Goal: Task Accomplishment & Management: Manage account settings

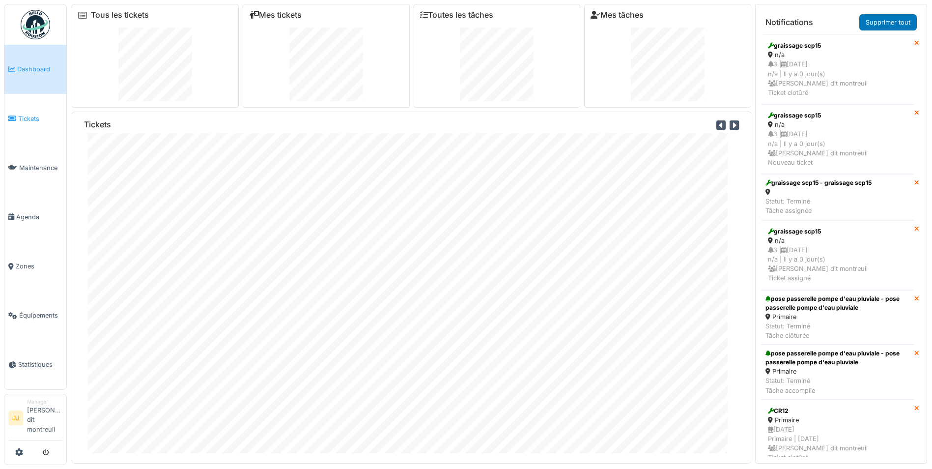
click at [47, 121] on span "Tickets" at bounding box center [40, 118] width 44 height 9
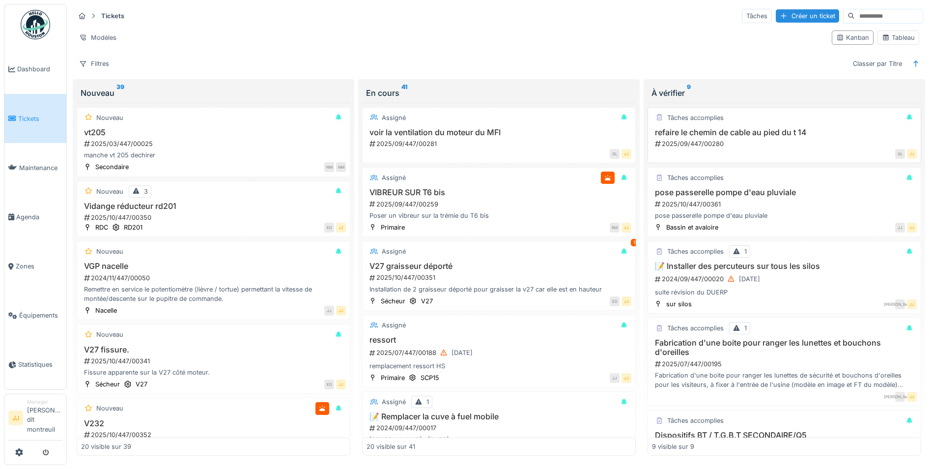
click at [778, 124] on div "Tâches accomplies refaire le chemin de cable au pied du t 14 2025/09/447/00280 …" at bounding box center [785, 135] width 274 height 56
click at [790, 137] on h3 "refaire le chemin de cable au pied du t 14" at bounding box center [784, 132] width 265 height 9
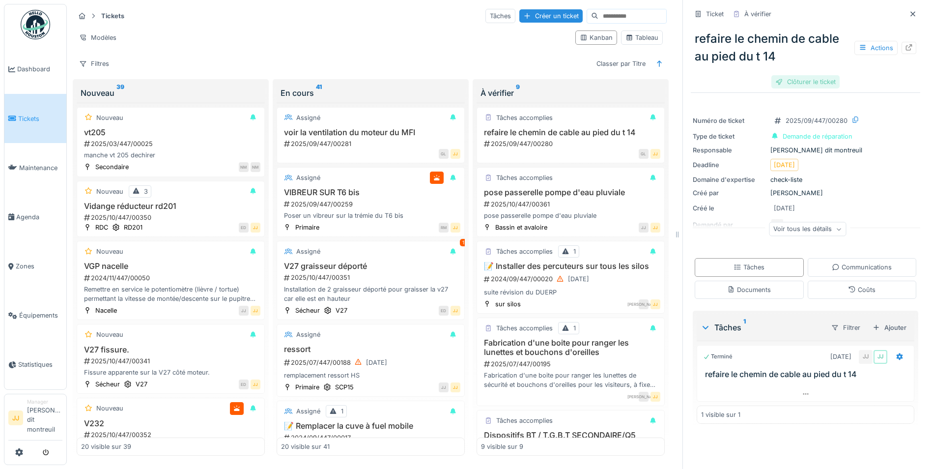
click at [813, 83] on div "Clôturer le ticket" at bounding box center [805, 81] width 68 height 13
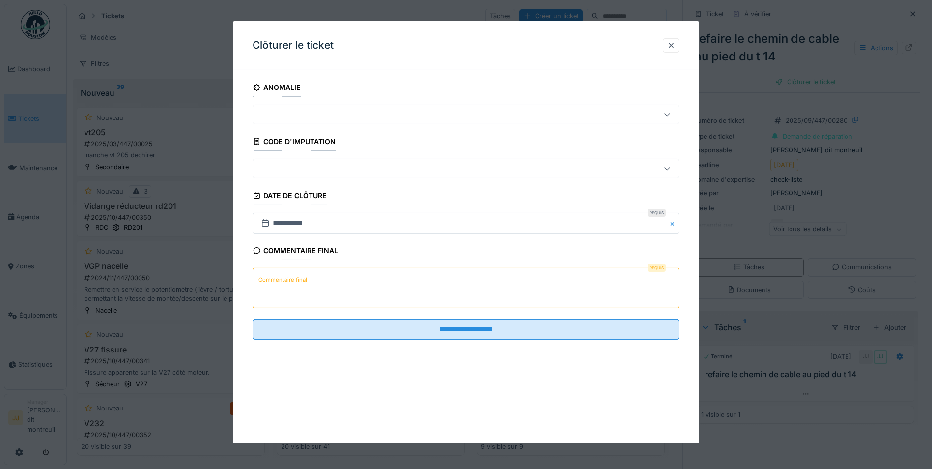
click at [407, 274] on textarea "Commentaire final" at bounding box center [466, 288] width 427 height 40
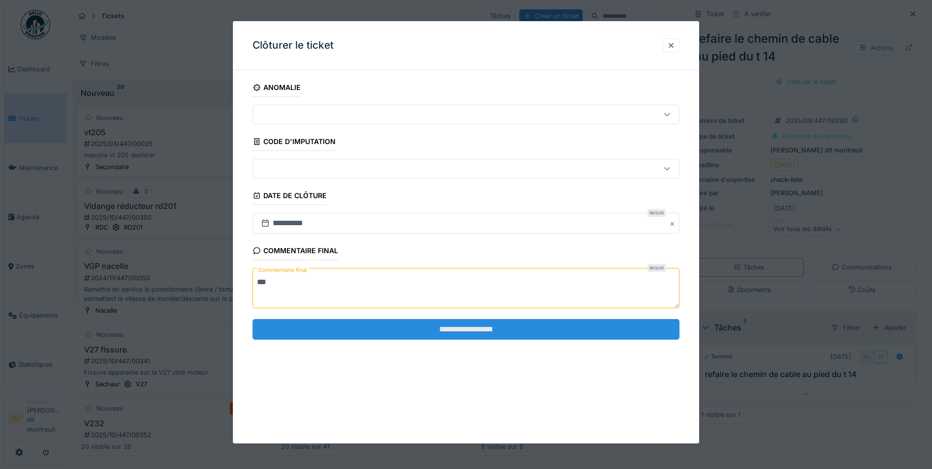
type textarea "**"
click at [375, 319] on input "**********" at bounding box center [466, 329] width 427 height 21
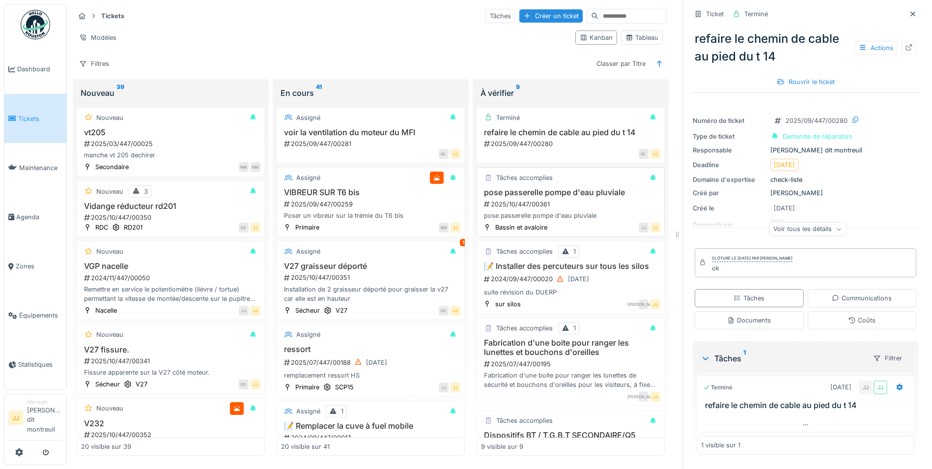
click at [551, 203] on div "2025/10/447/00361" at bounding box center [571, 203] width 177 height 9
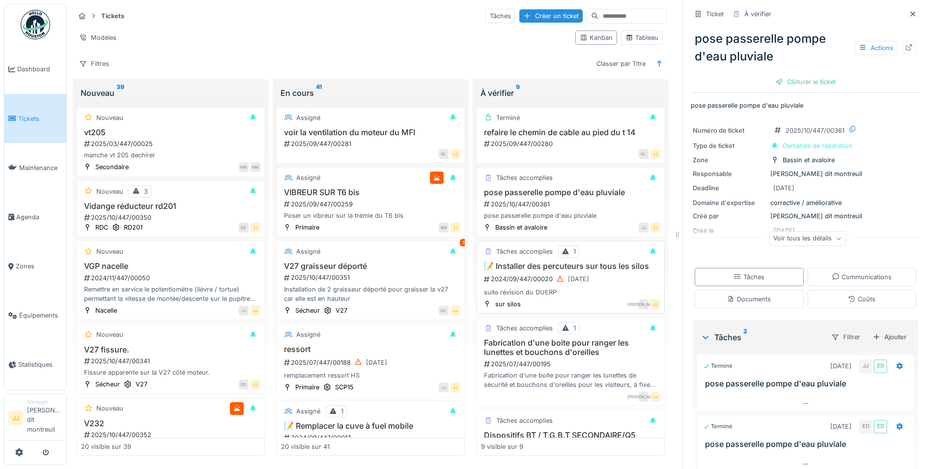
click at [547, 297] on div "suite révision du DUERP" at bounding box center [570, 291] width 179 height 9
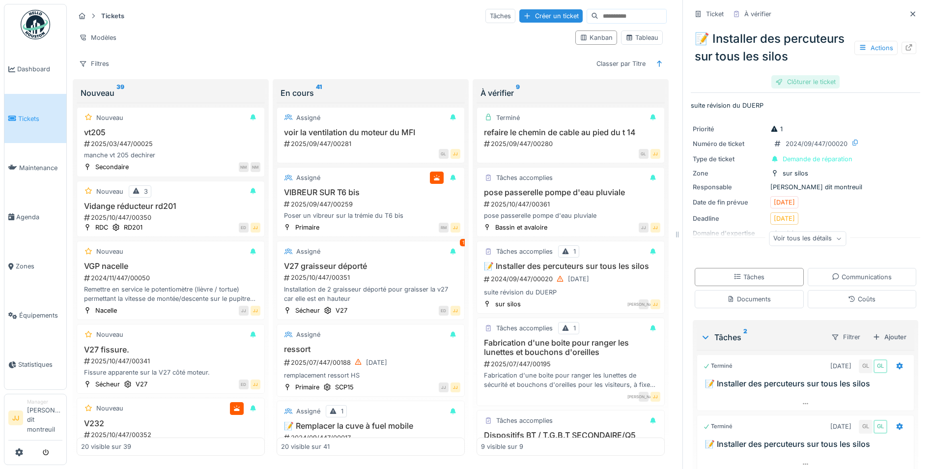
click at [783, 88] on div "Clôturer le ticket" at bounding box center [805, 81] width 68 height 13
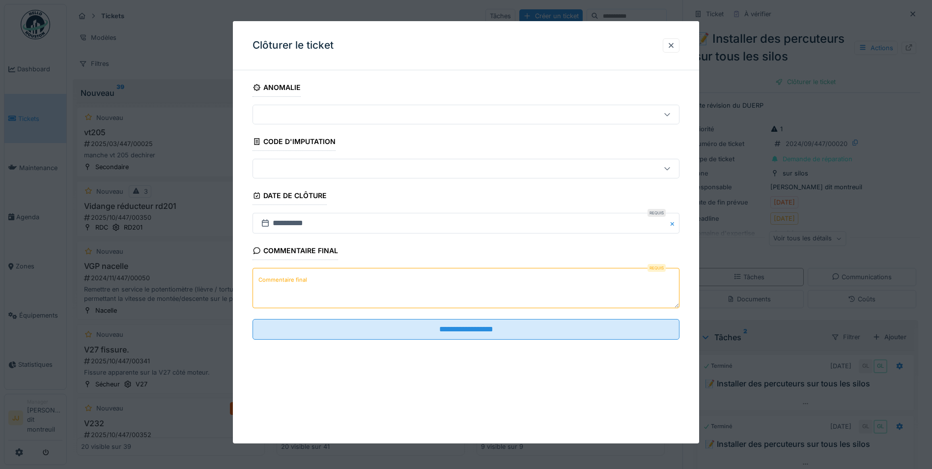
click at [392, 273] on textarea "Commentaire final" at bounding box center [466, 288] width 427 height 40
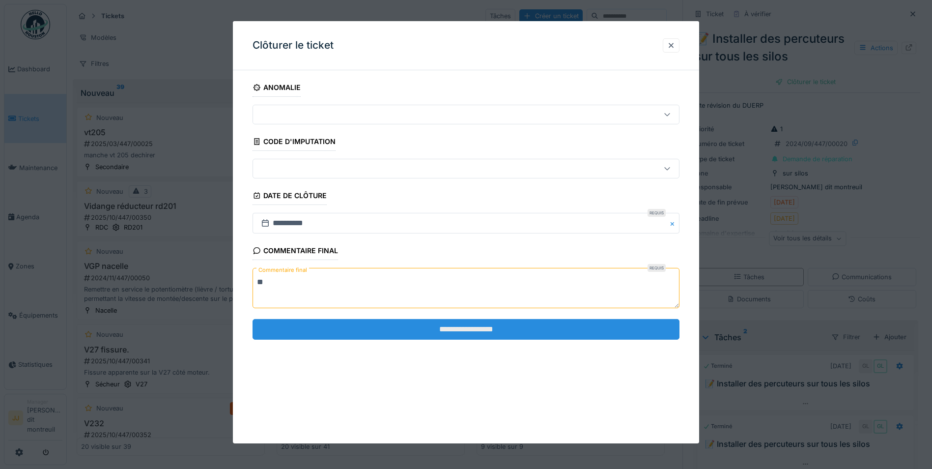
type textarea "**"
click at [372, 337] on input "**********" at bounding box center [466, 329] width 427 height 21
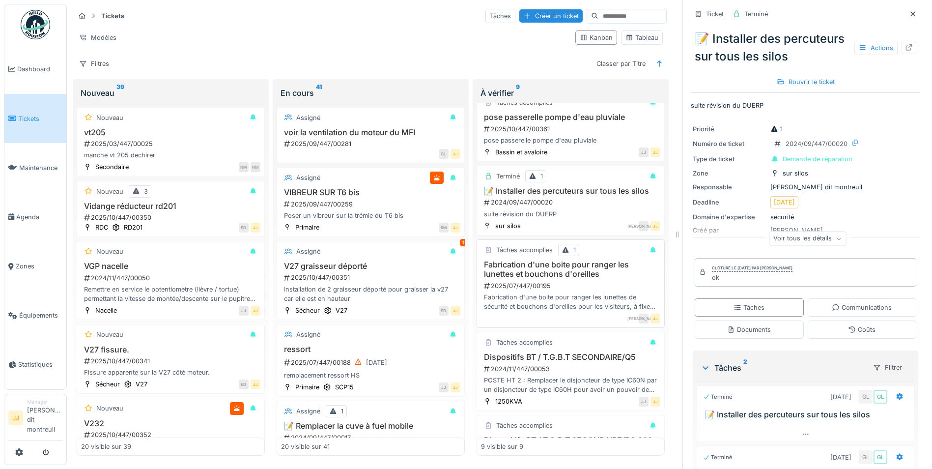
scroll to position [98, 0]
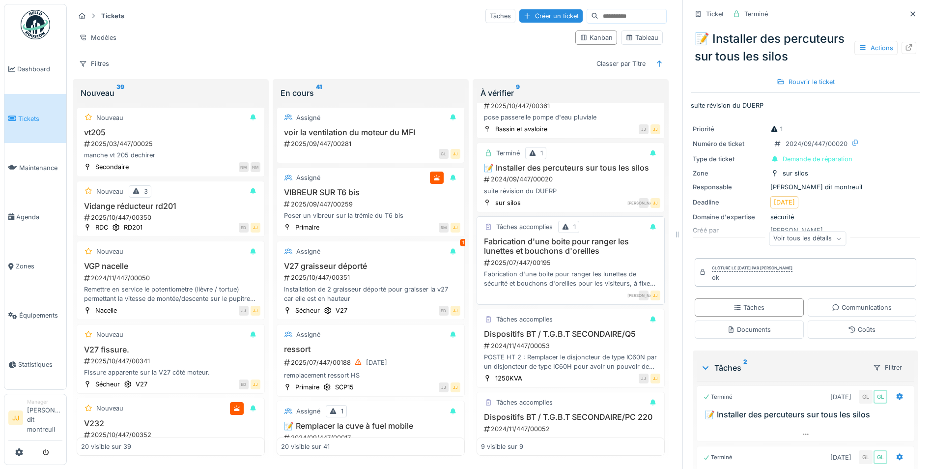
click at [574, 284] on div "Fabrication d'une boite pour ranger les lunettes de sécurité et bouchons d'orei…" at bounding box center [570, 278] width 179 height 19
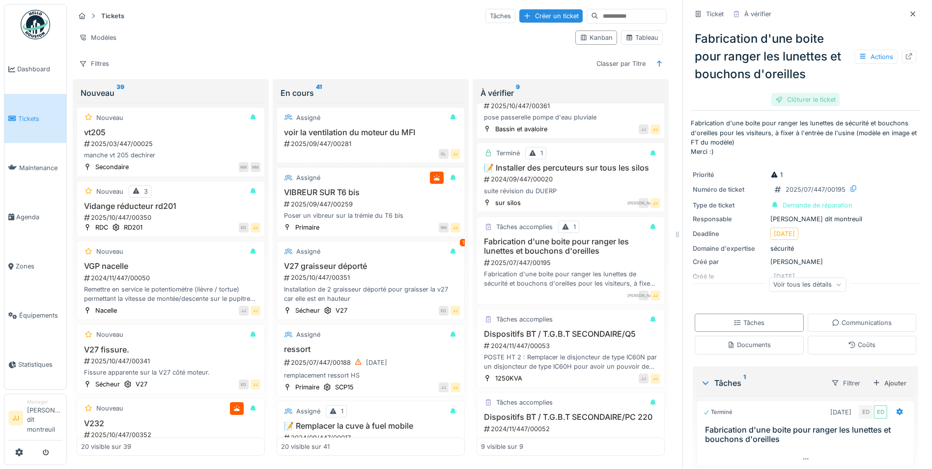
click at [794, 100] on div "Clôturer le ticket" at bounding box center [805, 99] width 68 height 13
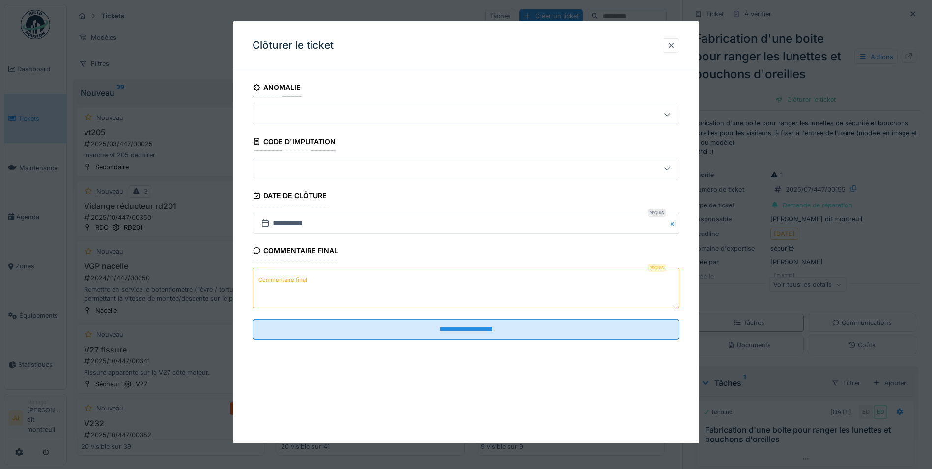
click at [296, 279] on label "Commentaire final" at bounding box center [282, 280] width 53 height 12
click at [296, 279] on textarea "Commentaire final" at bounding box center [466, 288] width 427 height 40
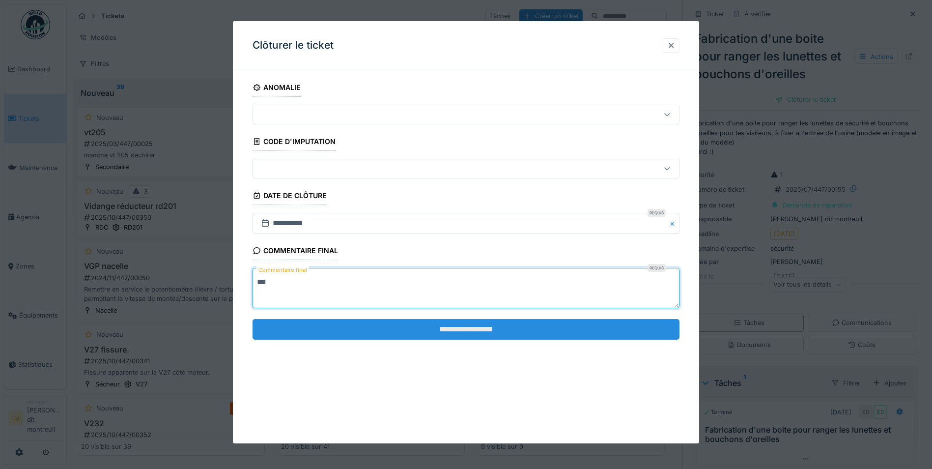
type textarea "**"
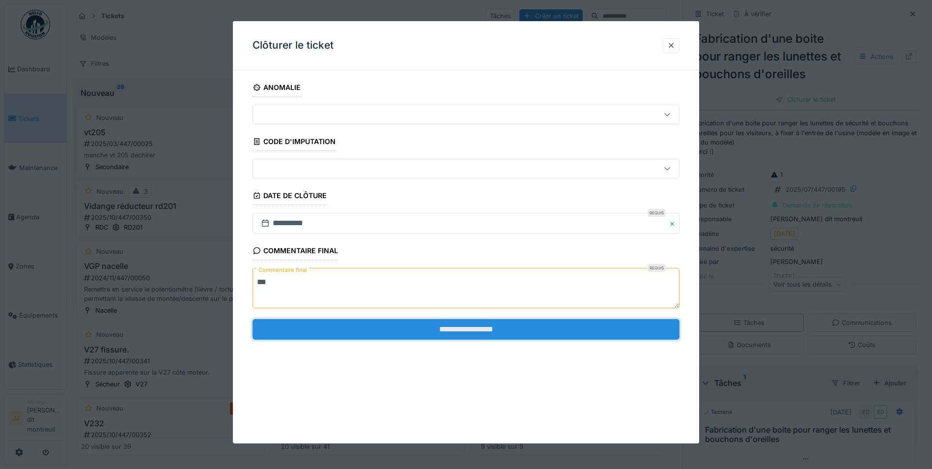
click at [293, 326] on input "**********" at bounding box center [466, 329] width 427 height 21
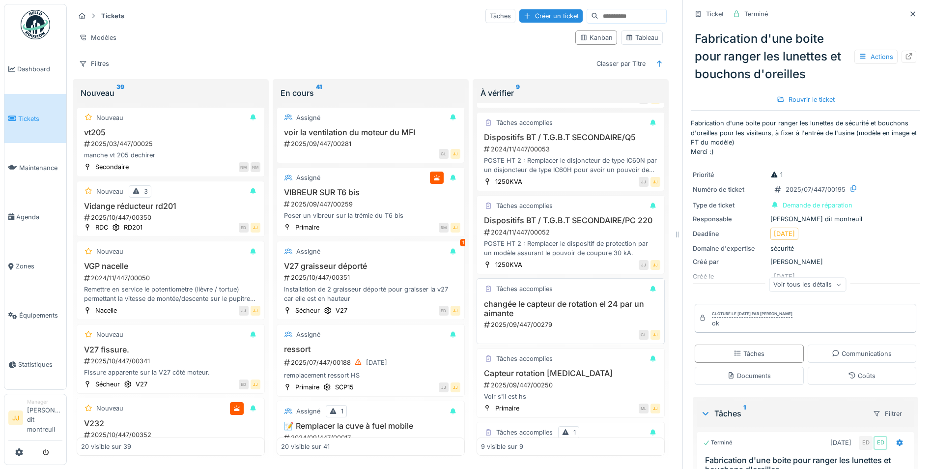
scroll to position [344, 0]
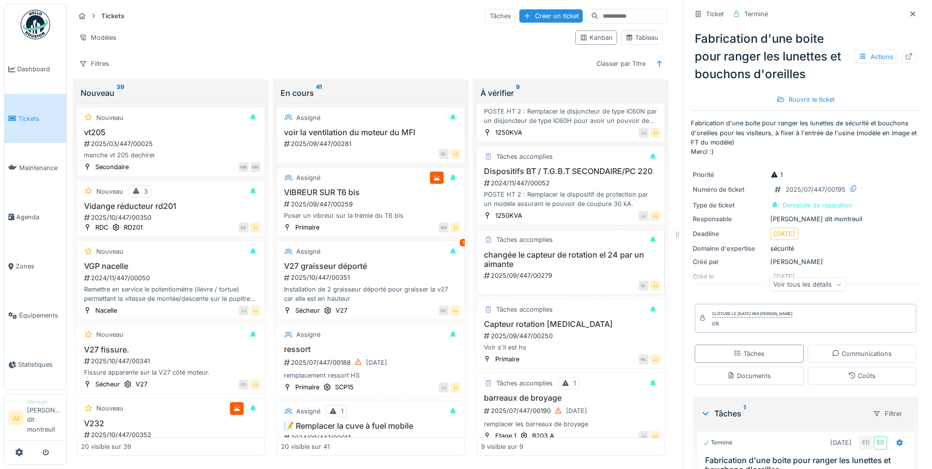
click at [566, 269] on h3 "changée le capteur de rotation el 24 par un aimante" at bounding box center [570, 259] width 179 height 19
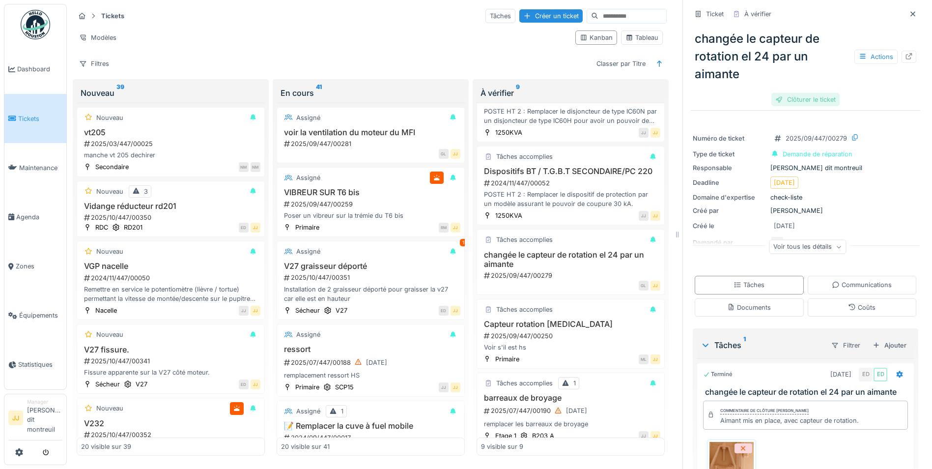
click at [815, 96] on div "Clôturer le ticket" at bounding box center [805, 99] width 68 height 13
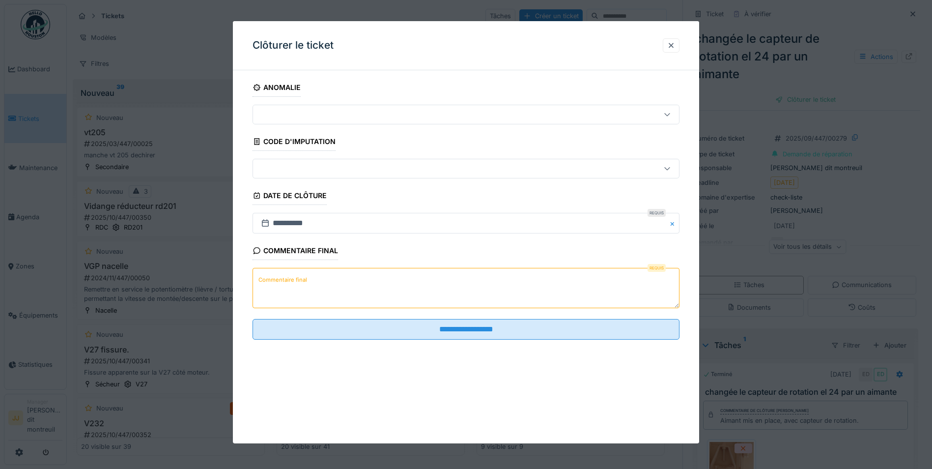
click at [282, 294] on textarea "Commentaire final" at bounding box center [466, 288] width 427 height 40
type textarea "**"
click at [340, 342] on fieldset "**********" at bounding box center [466, 212] width 427 height 269
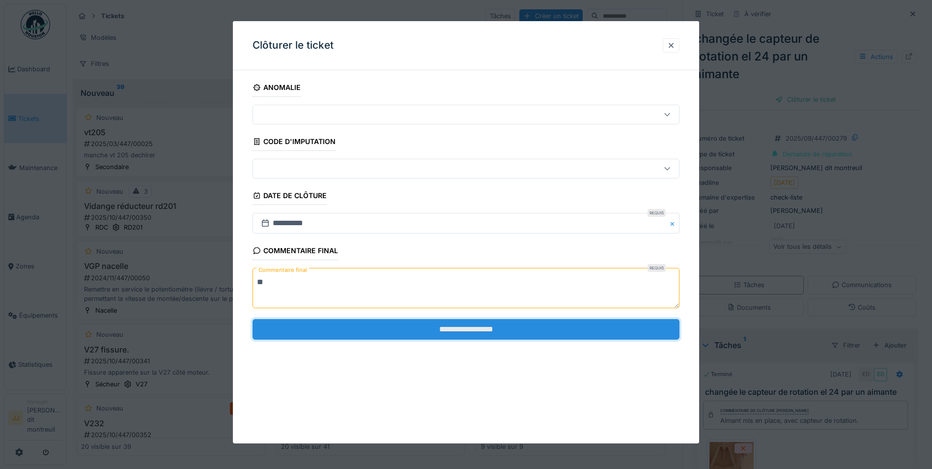
click at [345, 336] on input "**********" at bounding box center [466, 329] width 427 height 21
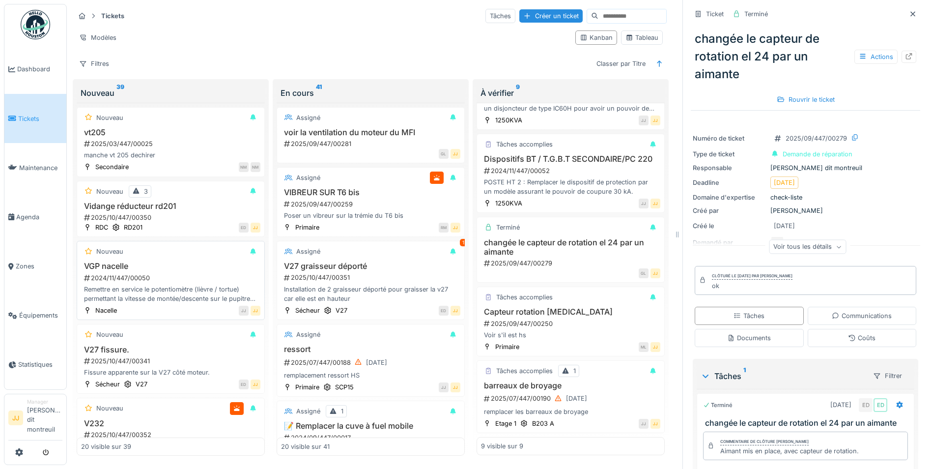
click at [205, 196] on div "Nouveau 3" at bounding box center [170, 191] width 179 height 12
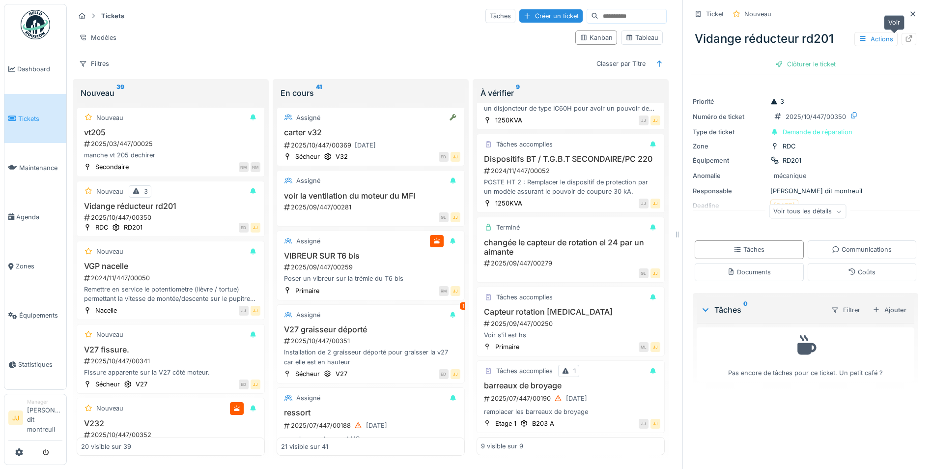
click at [905, 38] on icon at bounding box center [909, 38] width 8 height 6
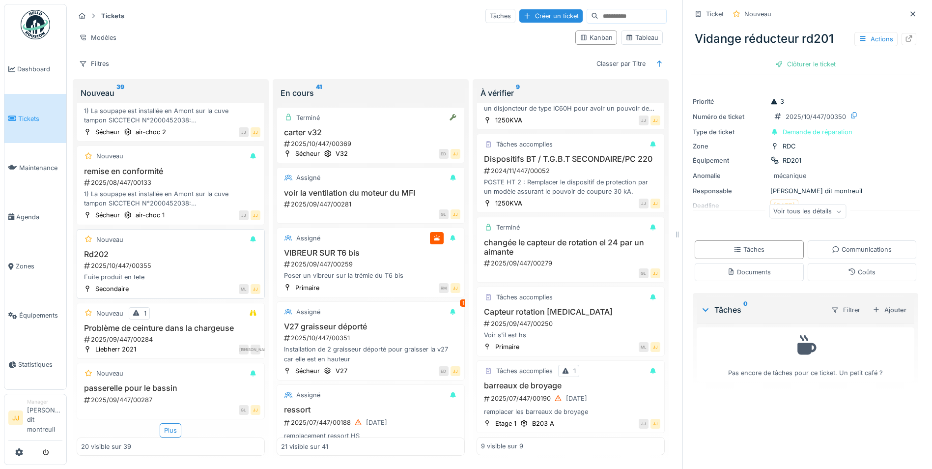
scroll to position [7, 0]
click at [161, 423] on div "Plus" at bounding box center [171, 430] width 22 height 14
click at [158, 369] on div "Nouveau" at bounding box center [170, 373] width 179 height 12
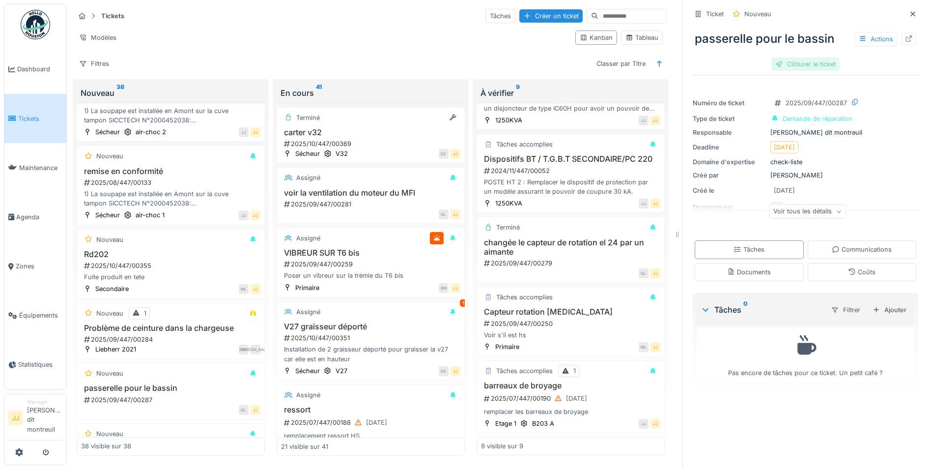
click at [807, 59] on div "Clôturer le ticket" at bounding box center [805, 63] width 68 height 13
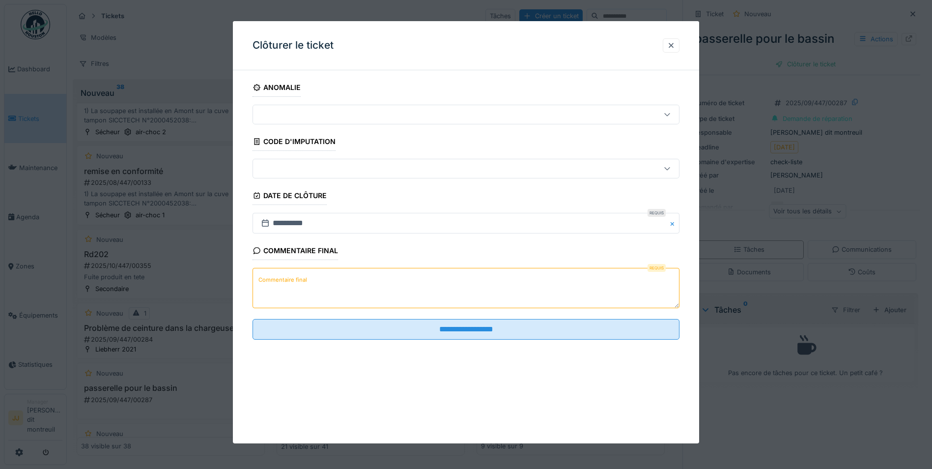
drag, startPoint x: 448, startPoint y: 283, endPoint x: 496, endPoint y: 277, distance: 48.1
click at [448, 282] on textarea "Commentaire final" at bounding box center [466, 288] width 427 height 40
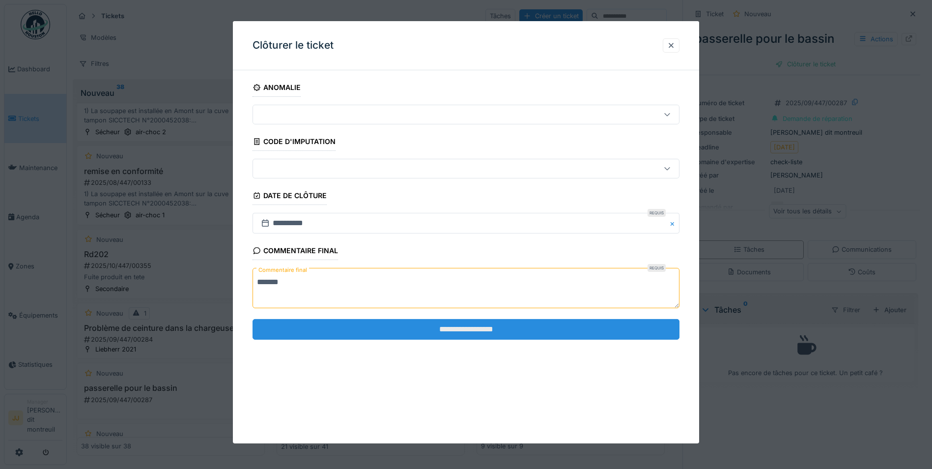
type textarea "*******"
click at [437, 335] on input "**********" at bounding box center [466, 329] width 427 height 21
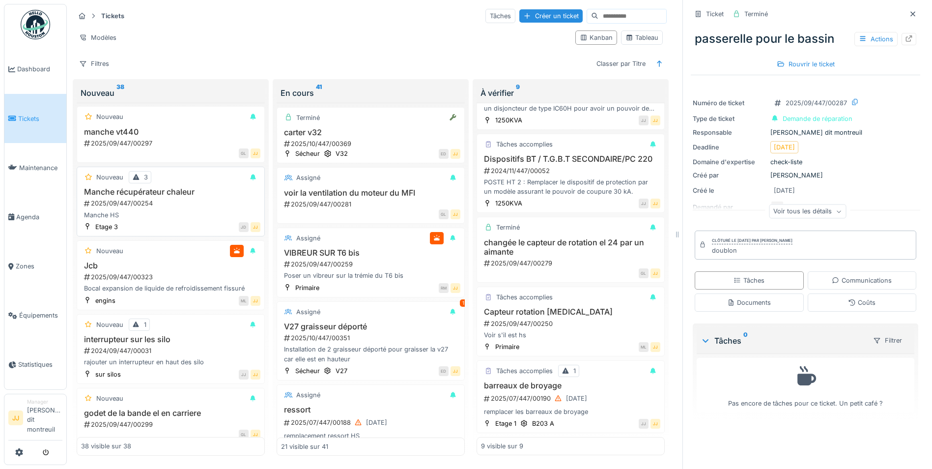
scroll to position [1494, 0]
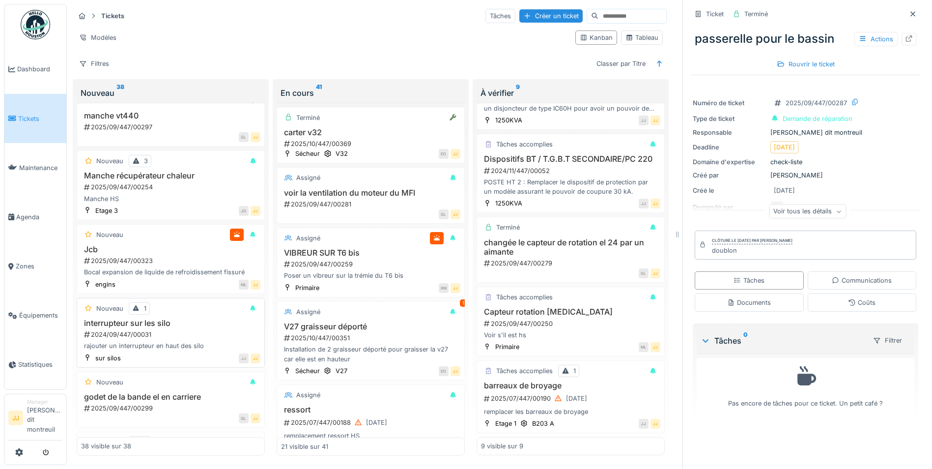
click at [153, 341] on div "rajouter un interrupteur en haut des silo" at bounding box center [170, 345] width 179 height 9
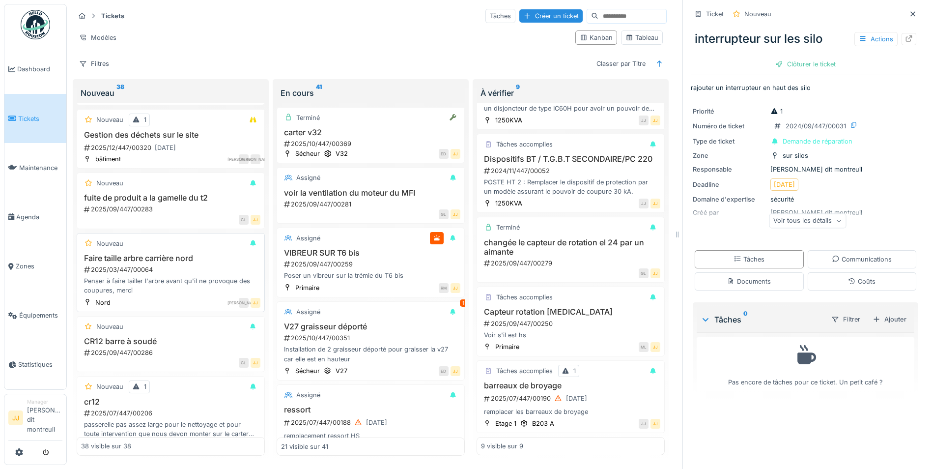
scroll to position [1887, 0]
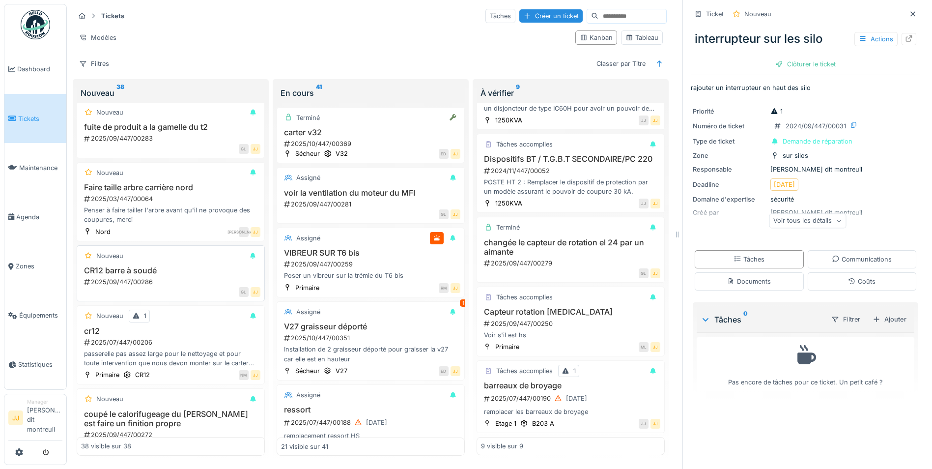
click at [193, 269] on div "CR12 barre à soudé 2025/09/447/00286" at bounding box center [170, 276] width 179 height 21
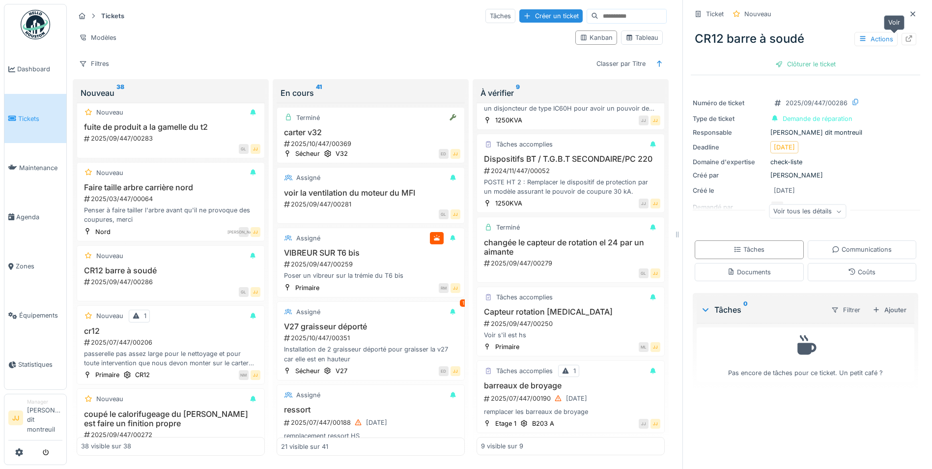
click at [905, 35] on icon at bounding box center [909, 38] width 8 height 6
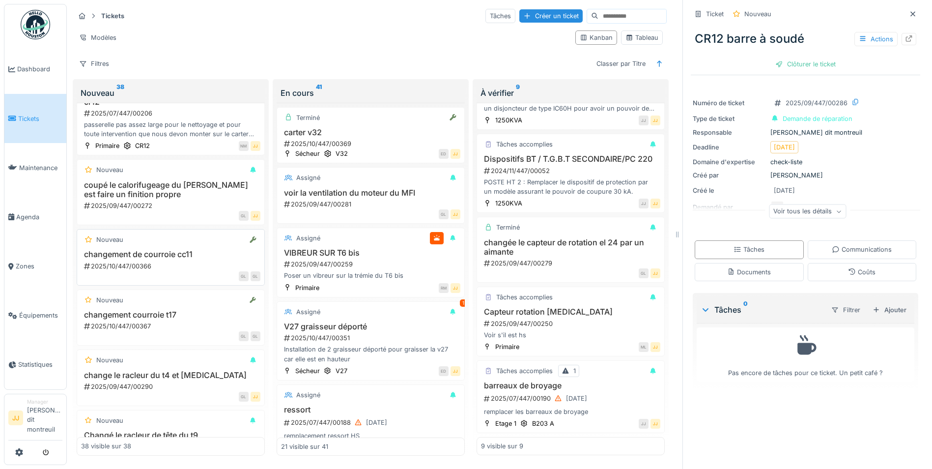
scroll to position [2133, 0]
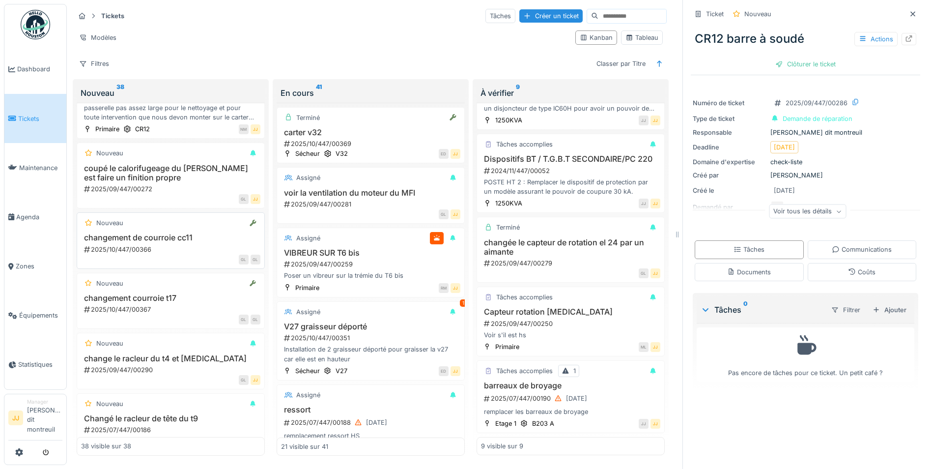
click at [162, 233] on h3 "changement de courroie cc11" at bounding box center [170, 237] width 179 height 9
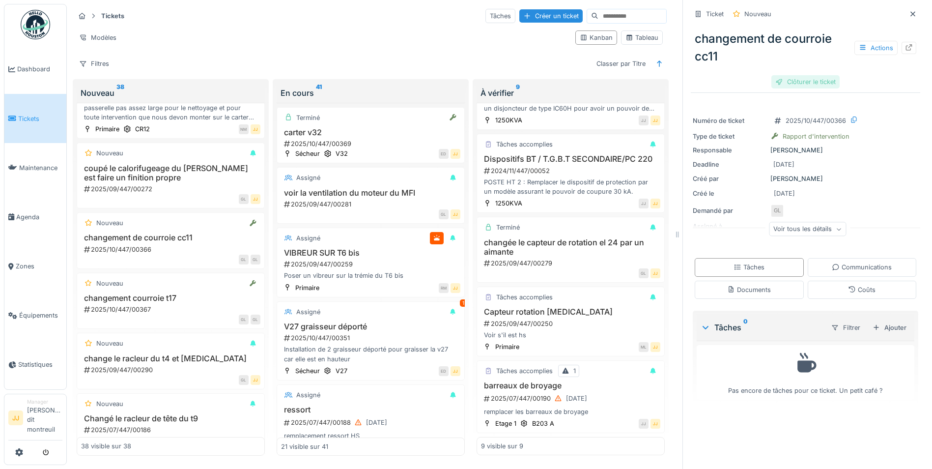
click at [791, 75] on div "Clôturer le ticket" at bounding box center [805, 81] width 68 height 13
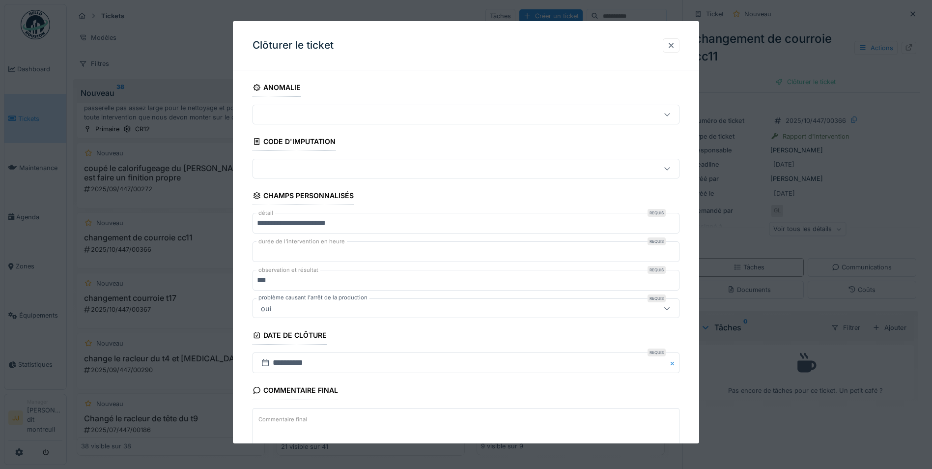
scroll to position [63, 0]
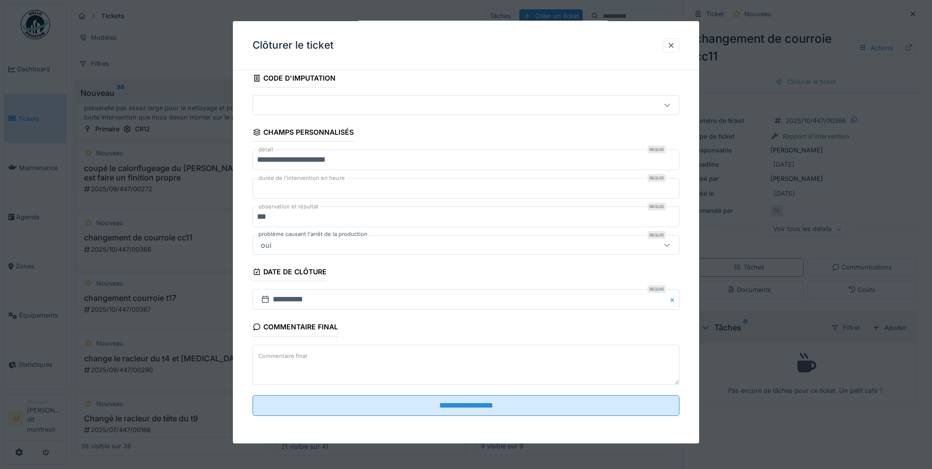
click at [310, 369] on textarea "Commentaire final" at bounding box center [466, 364] width 427 height 40
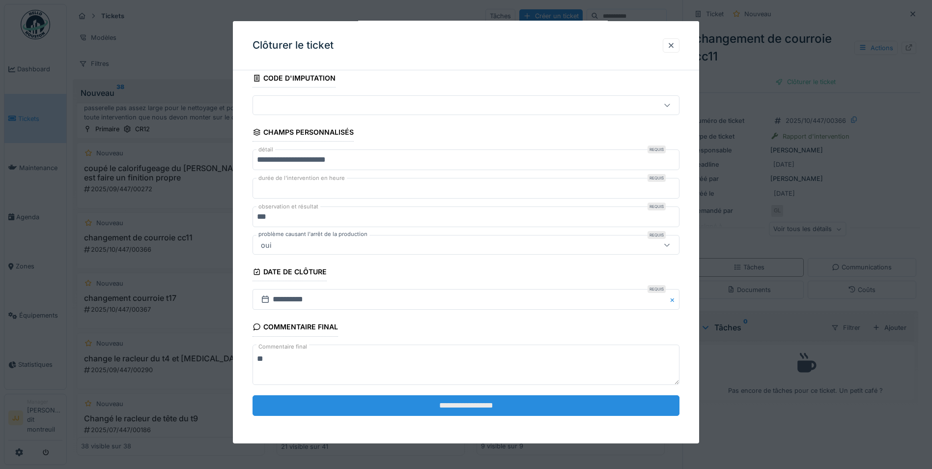
type textarea "**"
click at [297, 406] on input "**********" at bounding box center [466, 405] width 427 height 21
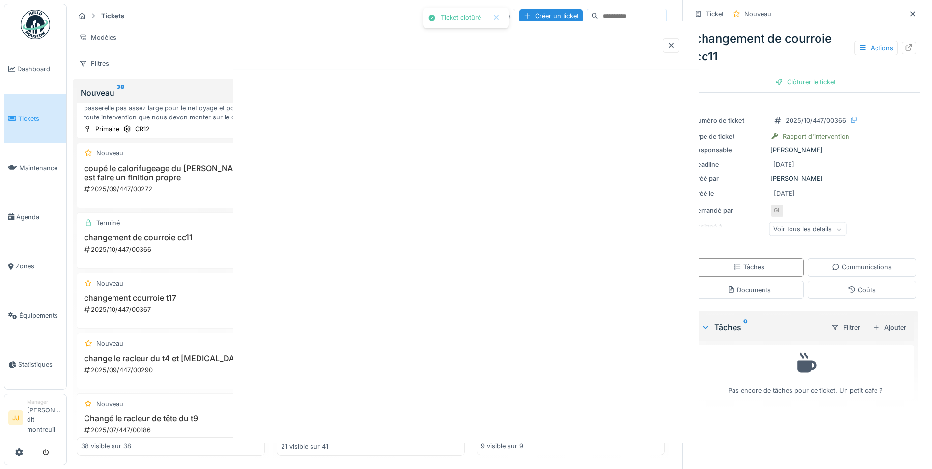
scroll to position [0, 0]
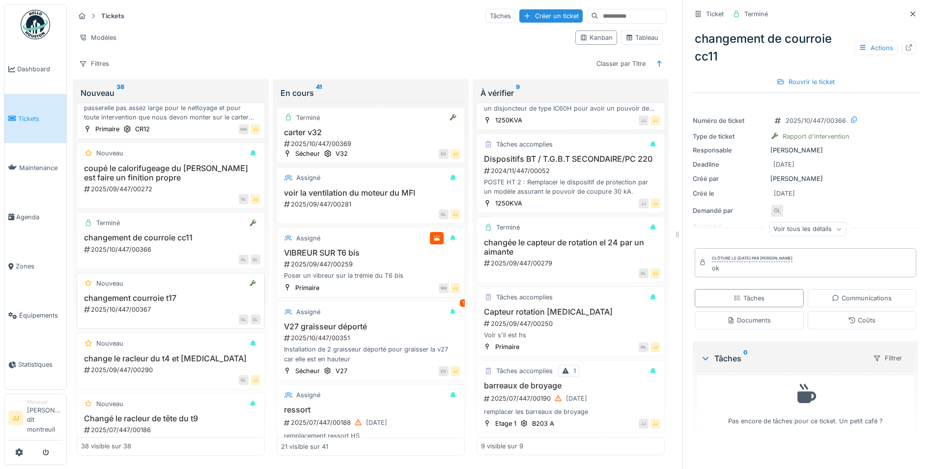
click at [140, 282] on div "Nouveau changement courroie t17 2025/10/447/00367 GL GL" at bounding box center [171, 301] width 188 height 56
click at [129, 293] on h3 "changement courroie t17" at bounding box center [170, 297] width 179 height 9
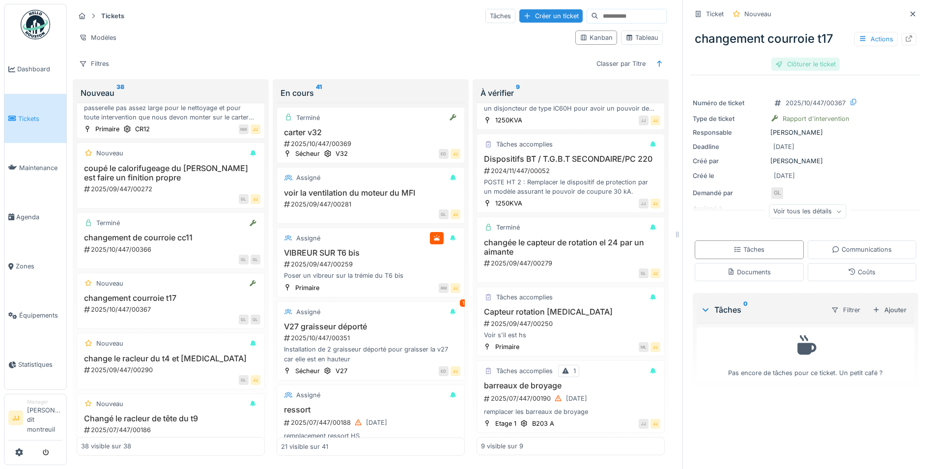
click at [802, 57] on div "Clôturer le ticket" at bounding box center [805, 63] width 68 height 13
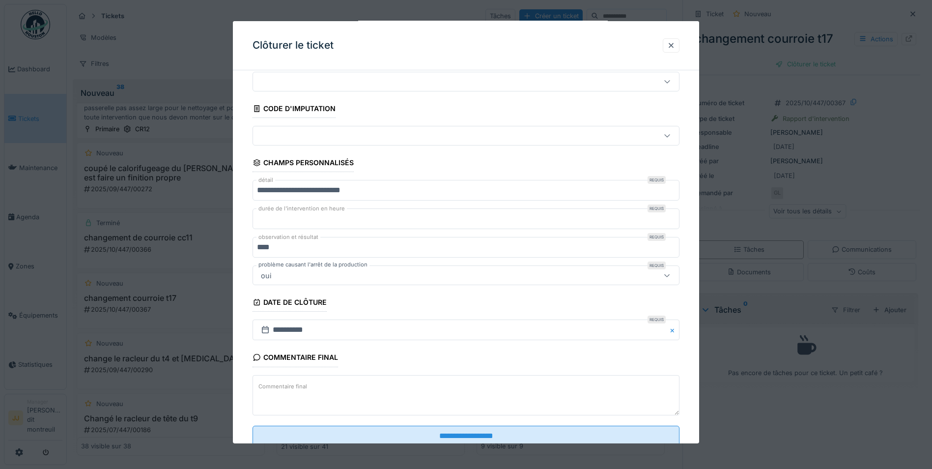
scroll to position [63, 0]
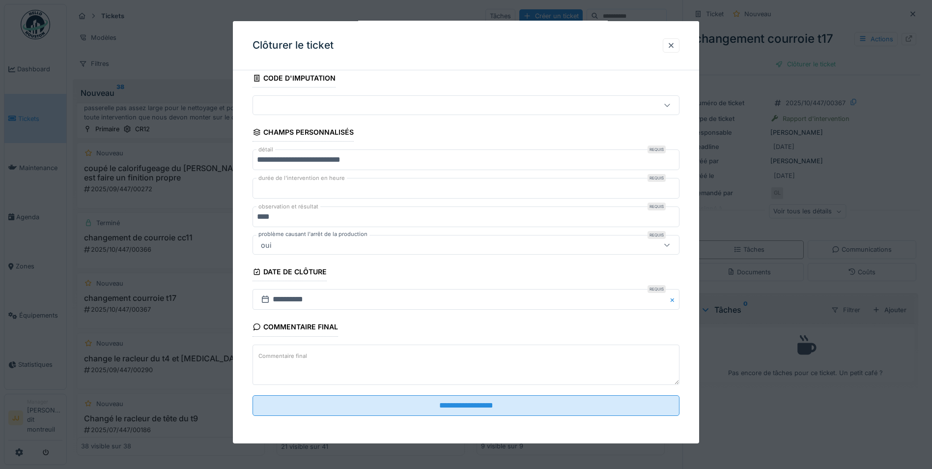
click at [292, 361] on label "Commentaire final" at bounding box center [282, 356] width 53 height 12
click at [292, 361] on textarea "Commentaire final" at bounding box center [466, 364] width 427 height 40
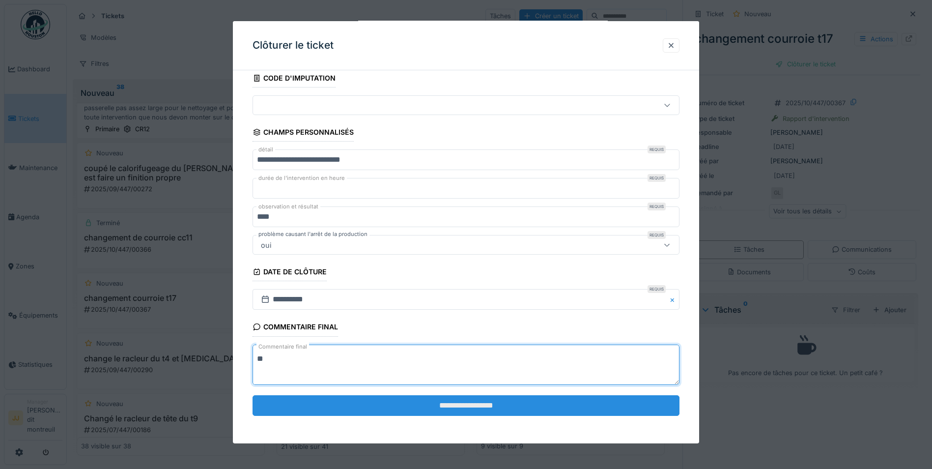
type textarea "**"
click at [359, 414] on input "**********" at bounding box center [466, 405] width 427 height 21
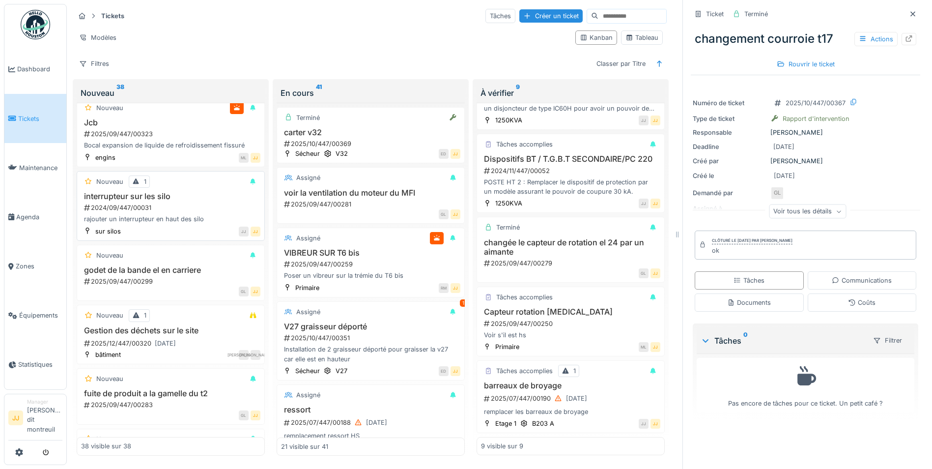
scroll to position [1559, 0]
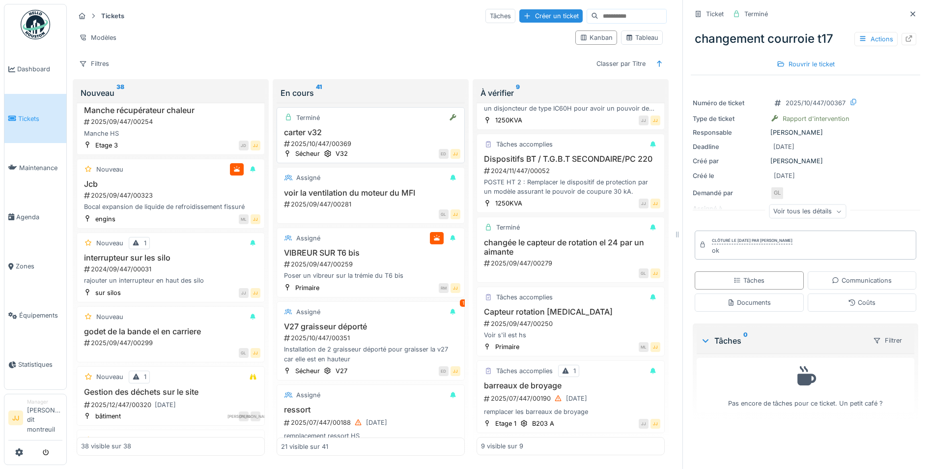
click at [379, 131] on div "carter v32 2025/10/447/00369" at bounding box center [370, 138] width 179 height 21
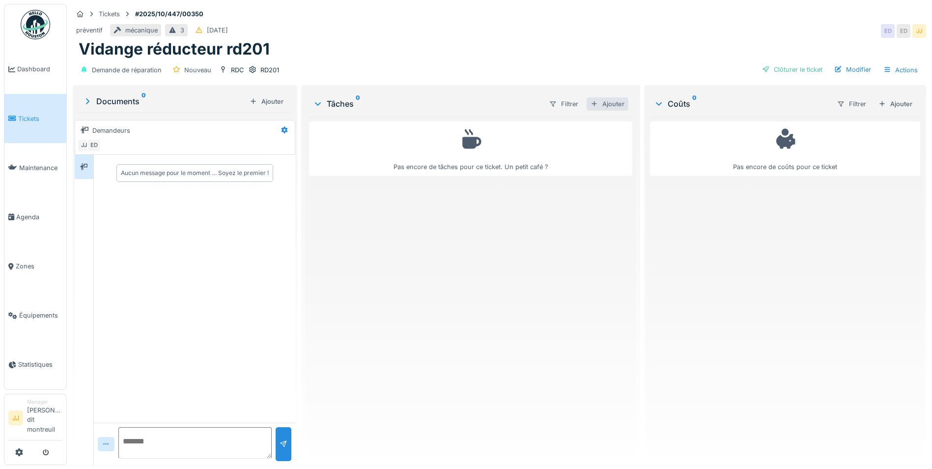
click at [595, 107] on div "Ajouter" at bounding box center [608, 103] width 42 height 13
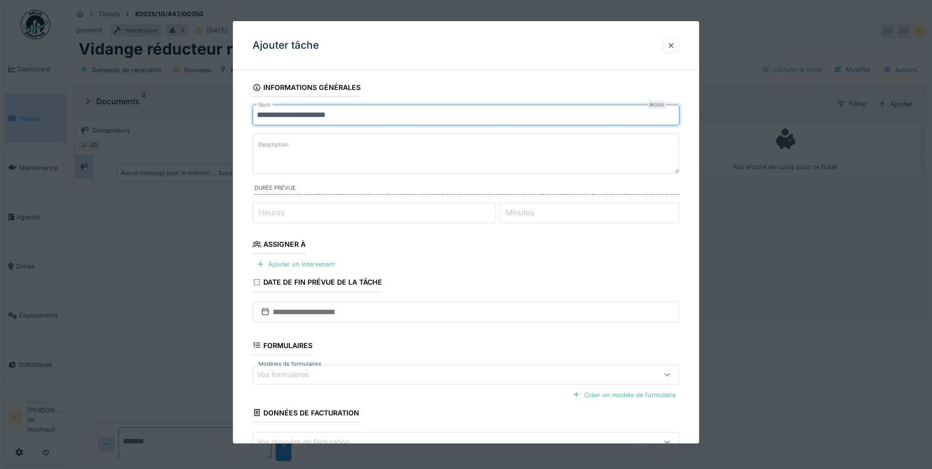
drag, startPoint x: 354, startPoint y: 113, endPoint x: 119, endPoint y: 110, distance: 235.3
click at [119, 110] on div "**********" at bounding box center [499, 234] width 865 height 469
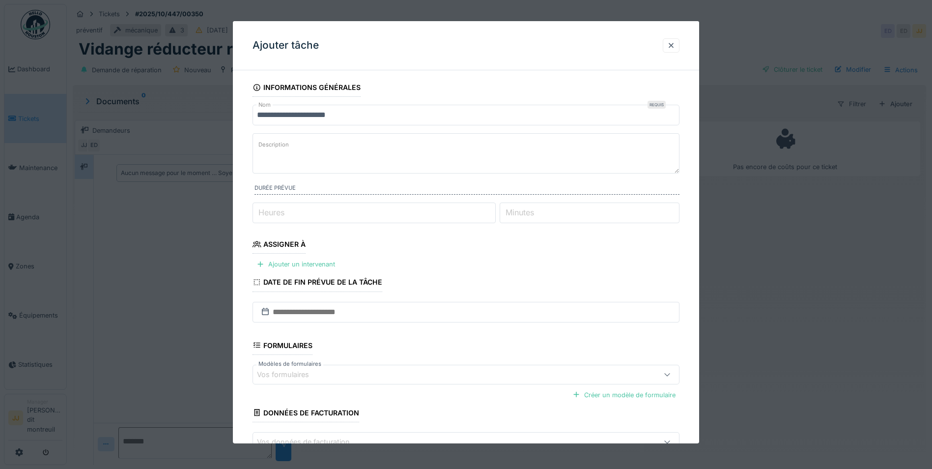
paste textarea "**********"
type textarea "**********"
click at [307, 268] on div "Ajouter un intervenant" at bounding box center [296, 263] width 86 height 13
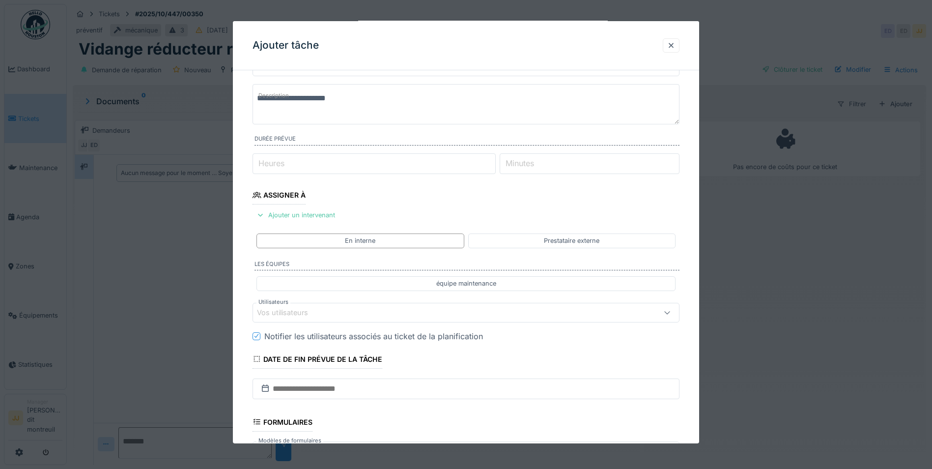
click at [316, 317] on div "Vos utilisateurs" at bounding box center [289, 312] width 65 height 11
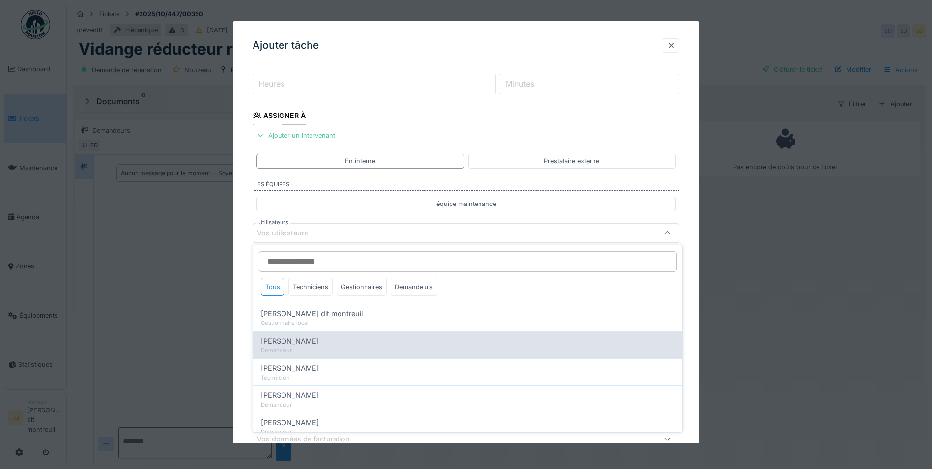
scroll to position [129, 0]
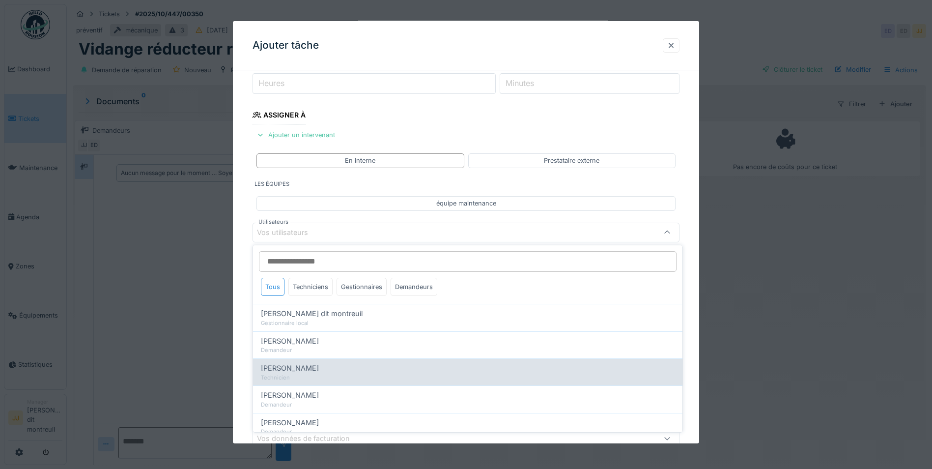
click at [303, 369] on span "[PERSON_NAME]" at bounding box center [290, 368] width 58 height 11
type input "*****"
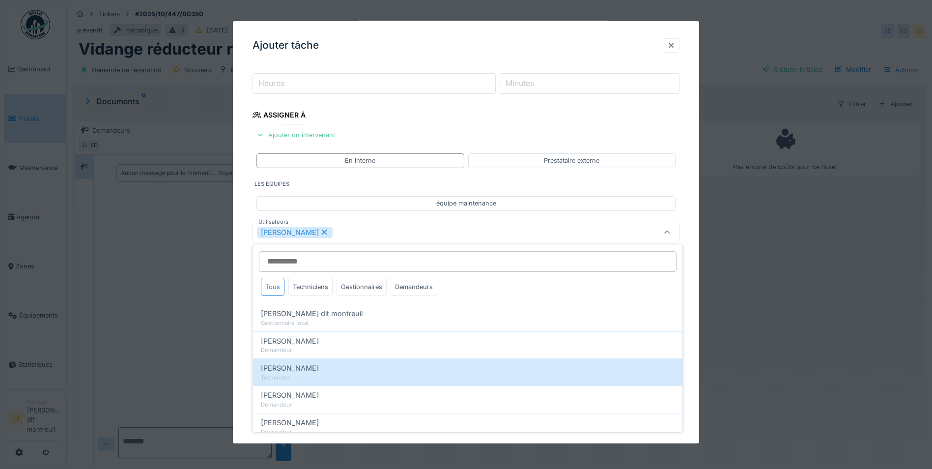
click at [246, 310] on div "**********" at bounding box center [466, 245] width 466 height 593
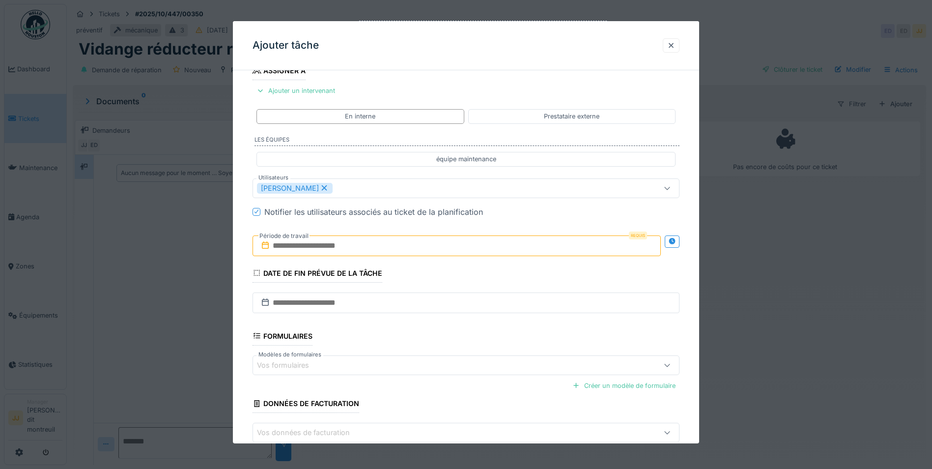
scroll to position [228, 0]
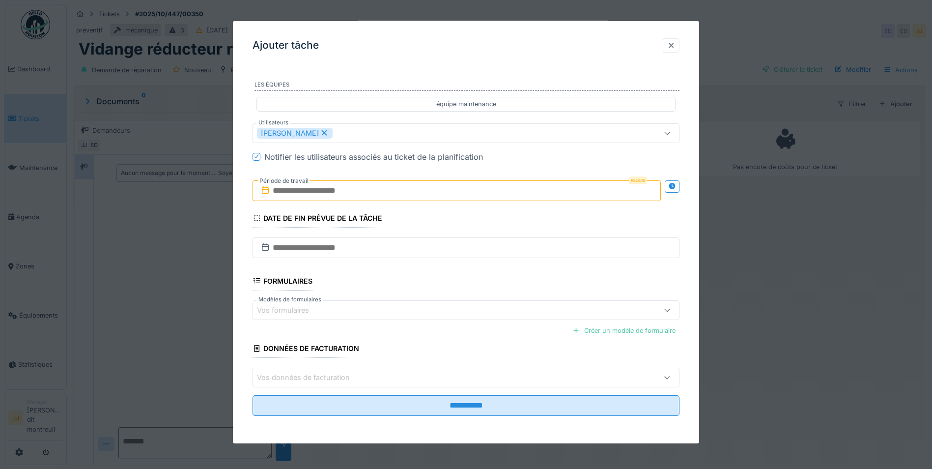
click at [378, 181] on input "text" at bounding box center [457, 190] width 408 height 21
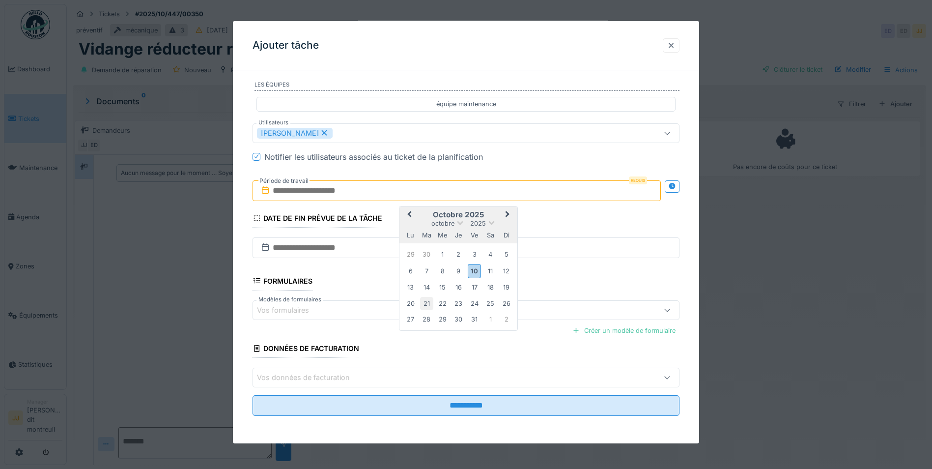
click at [425, 303] on div "21" at bounding box center [426, 303] width 13 height 13
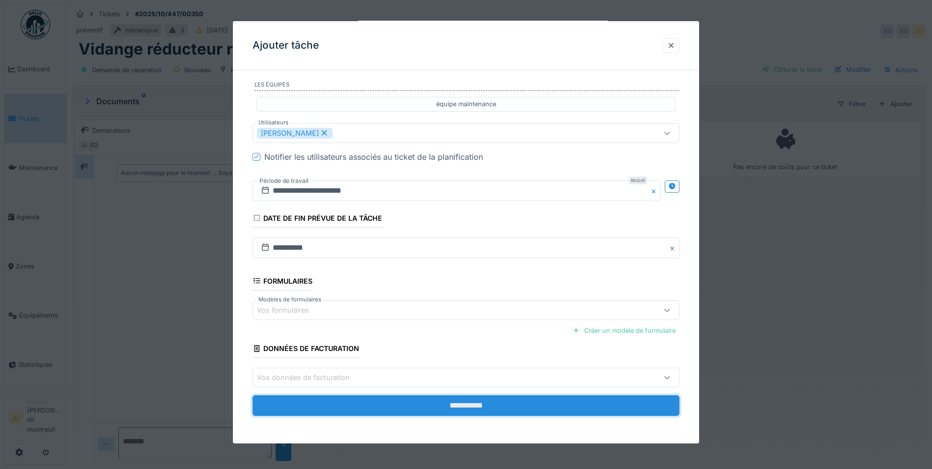
click at [387, 413] on input "**********" at bounding box center [466, 405] width 427 height 21
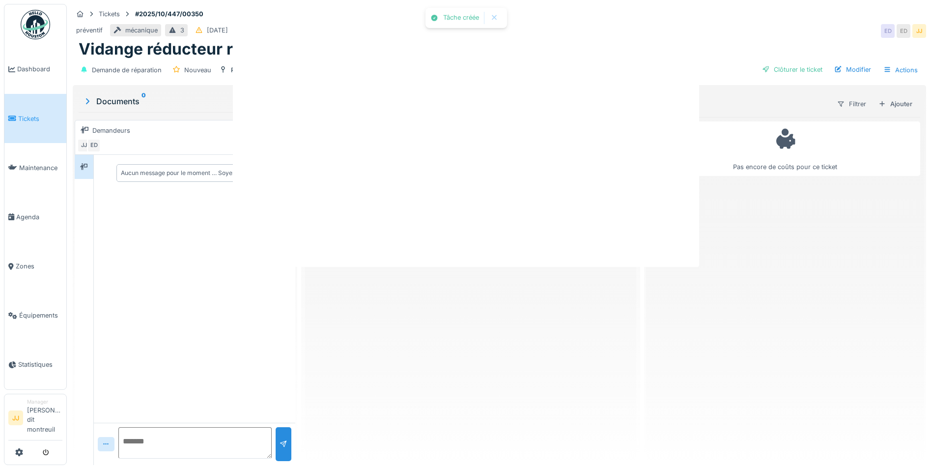
scroll to position [0, 0]
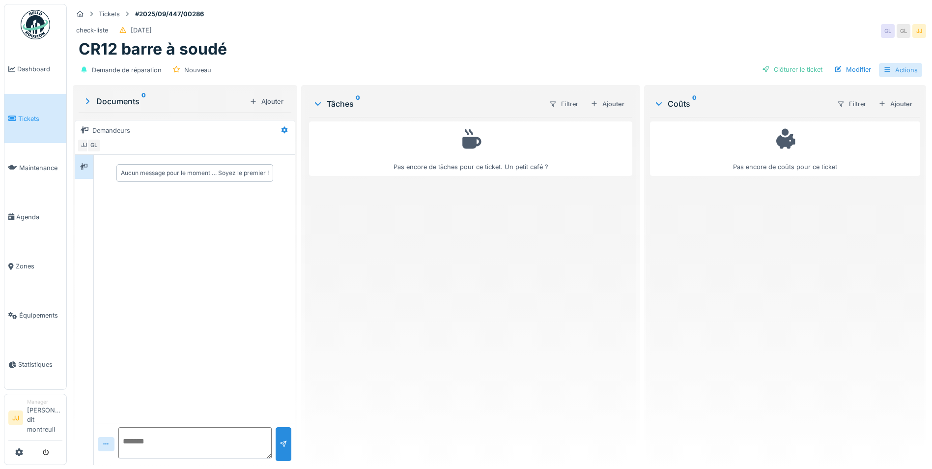
click at [887, 68] on div "Actions" at bounding box center [900, 70] width 43 height 14
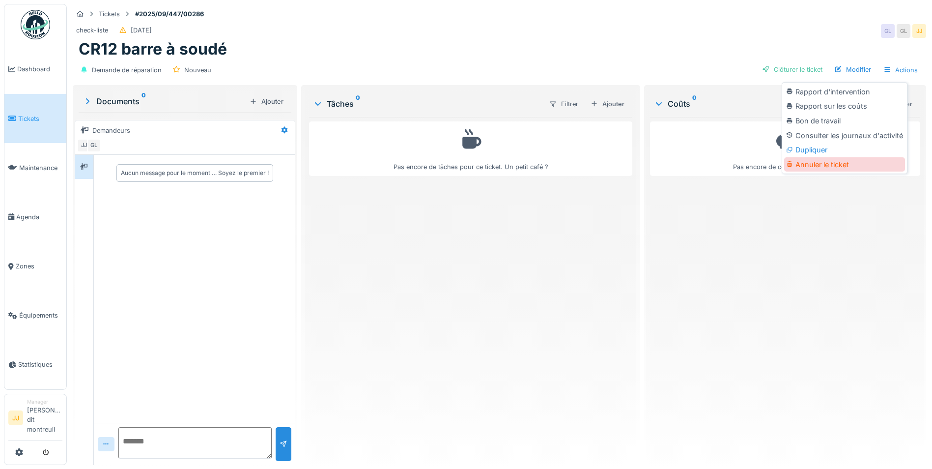
click at [807, 164] on div "Annuler le ticket" at bounding box center [844, 164] width 121 height 15
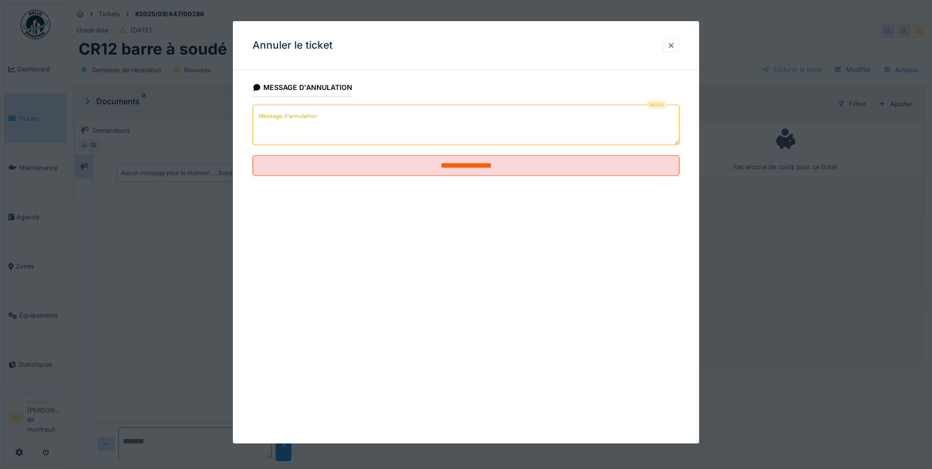
click at [368, 115] on textarea "Message d'annulation" at bounding box center [466, 125] width 427 height 40
type textarea "*******"
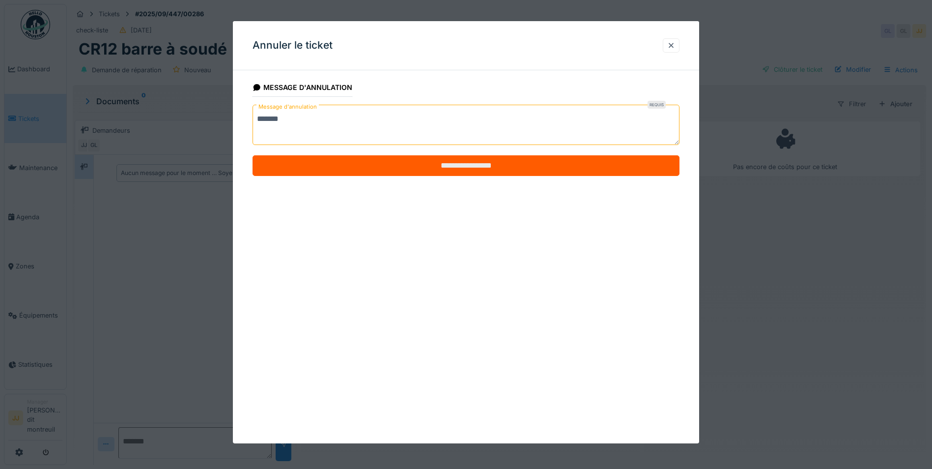
drag, startPoint x: 355, startPoint y: 152, endPoint x: 357, endPoint y: 158, distance: 6.2
click at [356, 157] on fieldset "**********" at bounding box center [466, 131] width 427 height 106
click at [358, 158] on input "**********" at bounding box center [466, 165] width 427 height 21
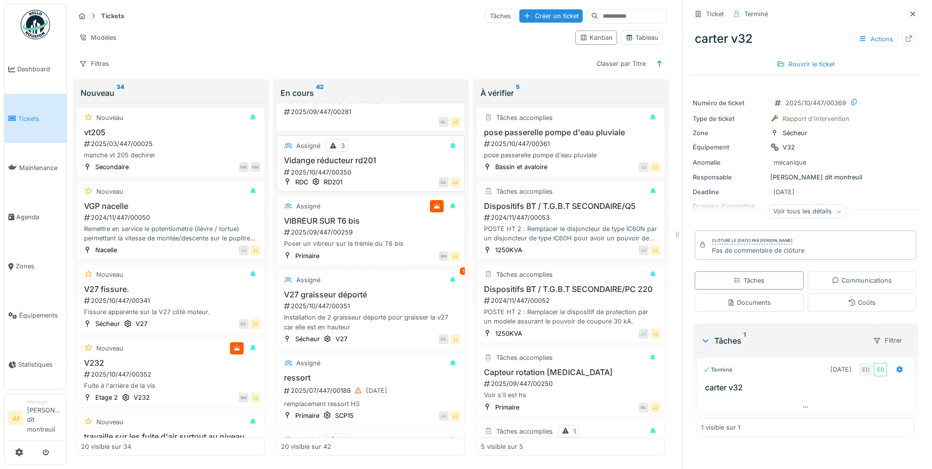
scroll to position [49, 0]
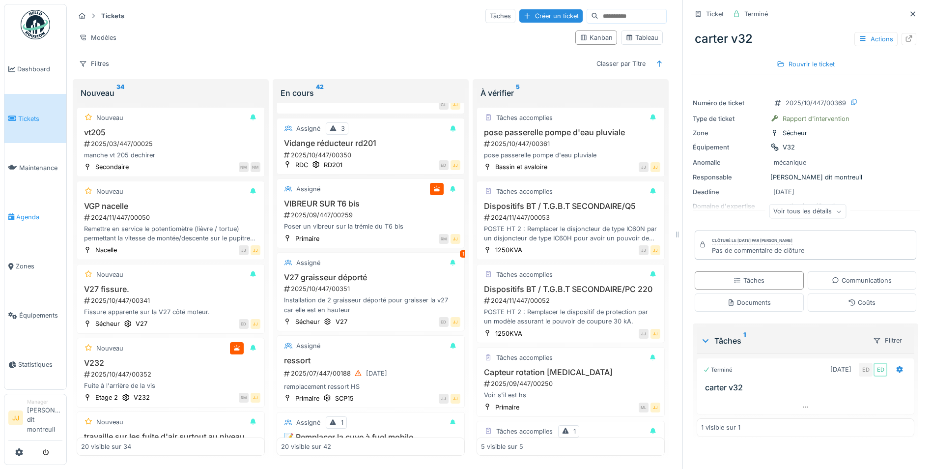
click at [27, 220] on span "Agenda" at bounding box center [39, 216] width 46 height 9
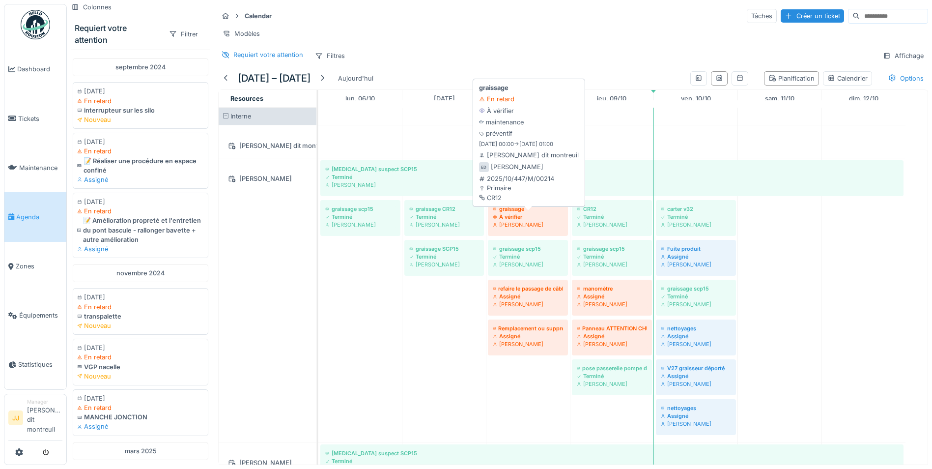
click at [498, 221] on div "À vérifier" at bounding box center [528, 217] width 70 height 8
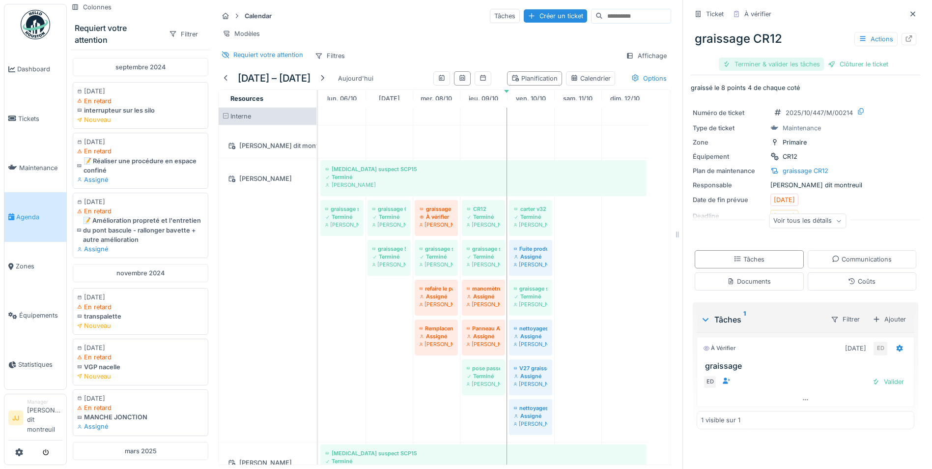
click at [751, 61] on div "Terminer & valider les tâches" at bounding box center [771, 63] width 105 height 13
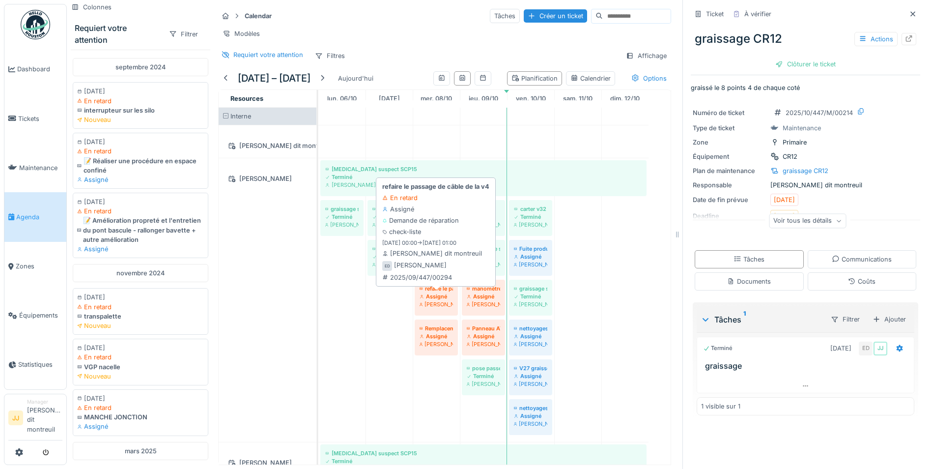
click at [428, 300] on div "Assigné" at bounding box center [436, 296] width 33 height 8
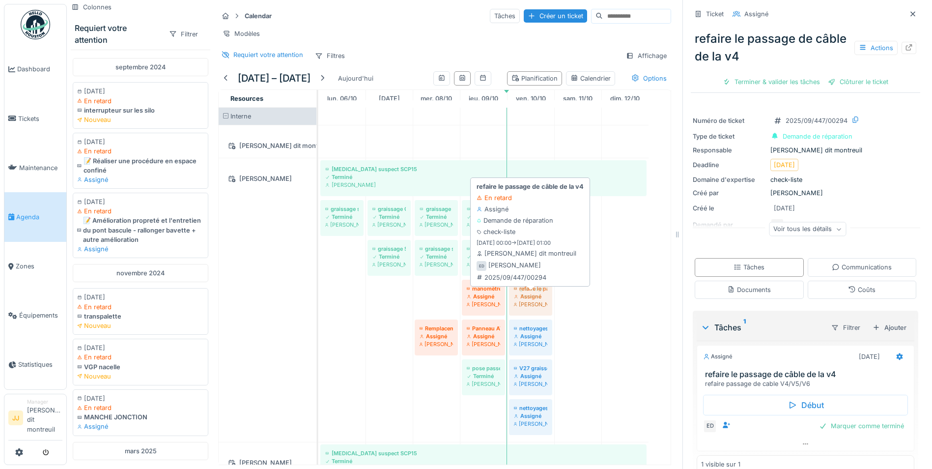
drag, startPoint x: 427, startPoint y: 308, endPoint x: 522, endPoint y: 305, distance: 95.4
click at [318, 305] on div "[MEDICAL_DATA] suspect SCP15 Terminé [PERSON_NAME] graissage scp15 Terminé [PER…" at bounding box center [318, 299] width 0 height 283
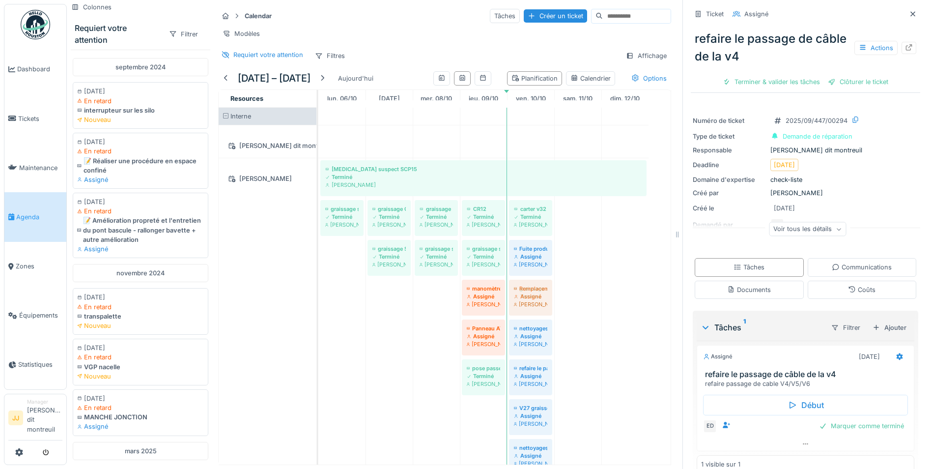
drag, startPoint x: 424, startPoint y: 306, endPoint x: 500, endPoint y: 319, distance: 77.4
click at [318, 319] on div "[MEDICAL_DATA] suspect SCP15 Terminé [PERSON_NAME] graissage scp15 Terminé [PER…" at bounding box center [318, 319] width 0 height 323
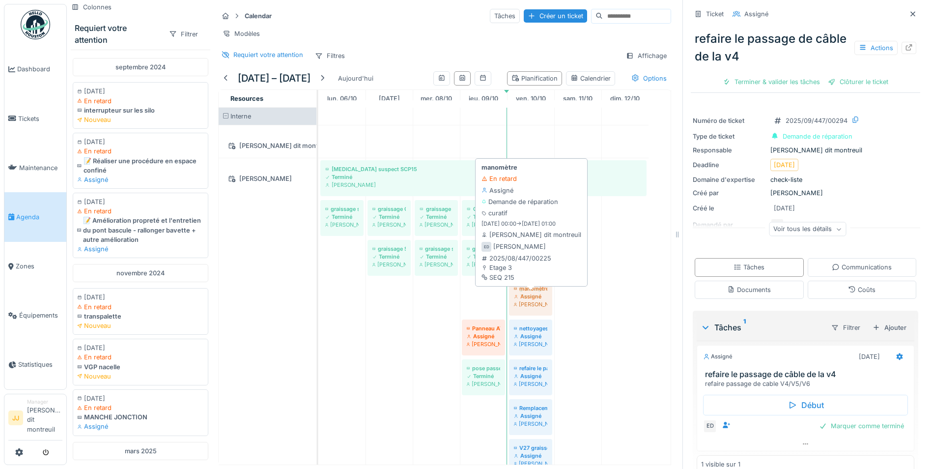
drag, startPoint x: 477, startPoint y: 304, endPoint x: 512, endPoint y: 301, distance: 35.5
click at [318, 301] on div "[MEDICAL_DATA] suspect SCP15 Terminé [PERSON_NAME] graissage scp15 Terminé [PER…" at bounding box center [318, 339] width 0 height 363
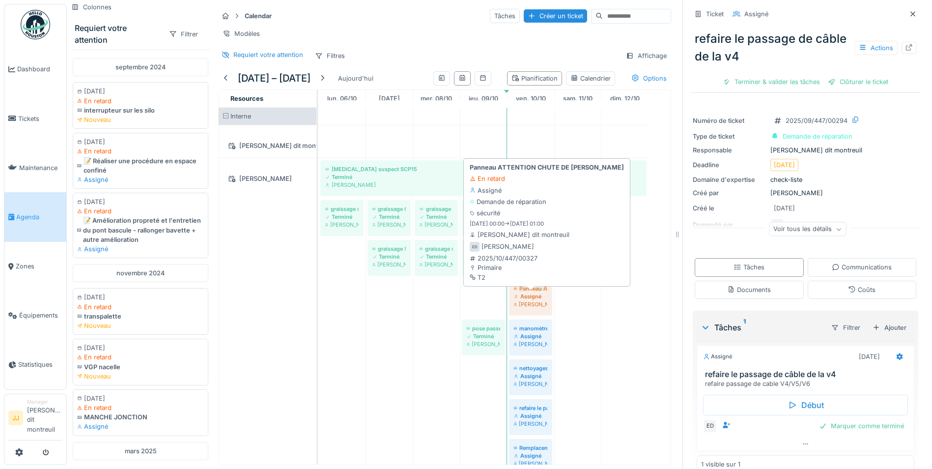
drag, startPoint x: 477, startPoint y: 303, endPoint x: 522, endPoint y: 312, distance: 46.6
click at [318, 312] on div "[MEDICAL_DATA] suspect SCP15 Terminé [PERSON_NAME] graissage scp15 Terminé [PER…" at bounding box center [318, 359] width 0 height 403
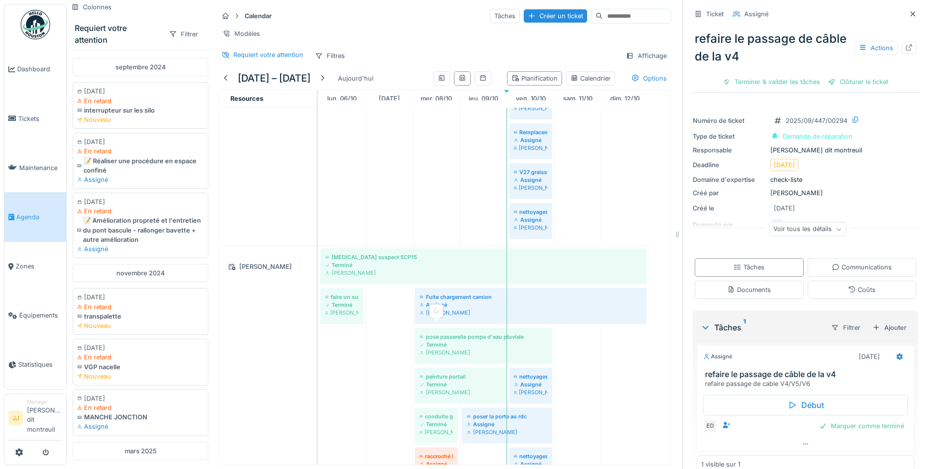
scroll to position [491, 0]
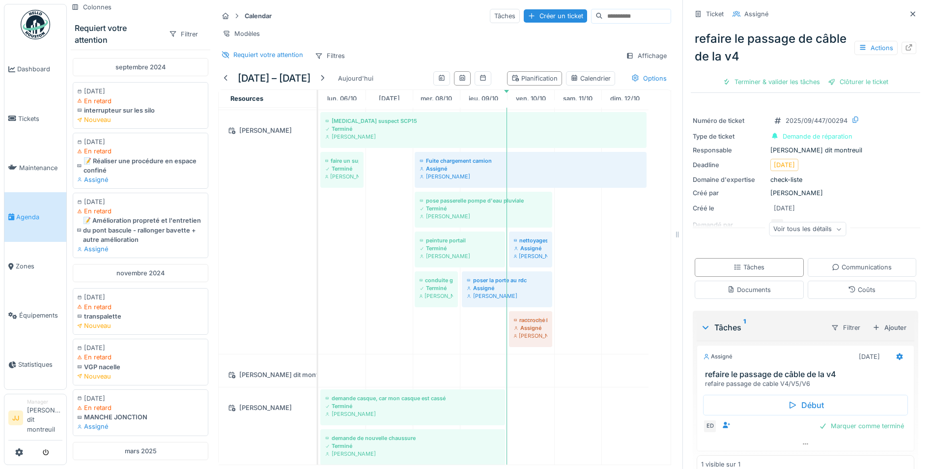
drag, startPoint x: 425, startPoint y: 335, endPoint x: 505, endPoint y: 322, distance: 80.0
click at [505, 322] on div "[MEDICAL_DATA] suspect SCP15 Terminé [PERSON_NAME] graissage scp15 Terminé [PER…" at bounding box center [494, 165] width 352 height 1099
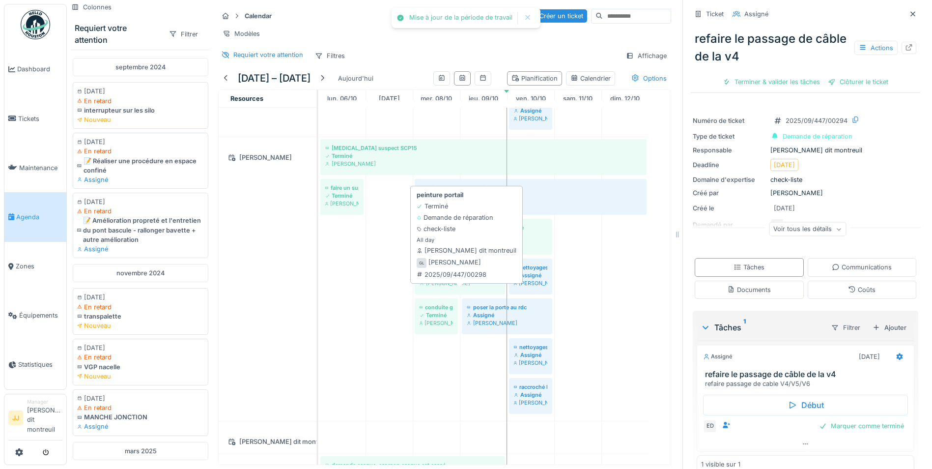
scroll to position [442, 0]
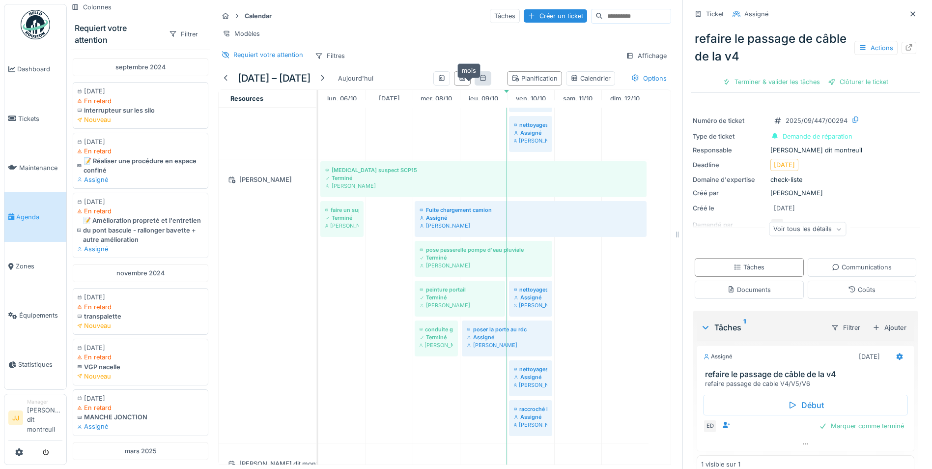
click at [479, 83] on div at bounding box center [483, 78] width 8 height 9
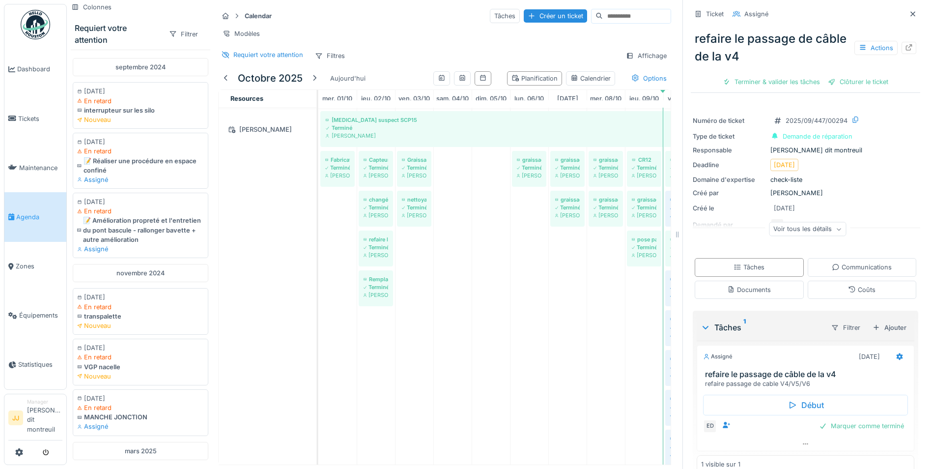
scroll to position [0, 0]
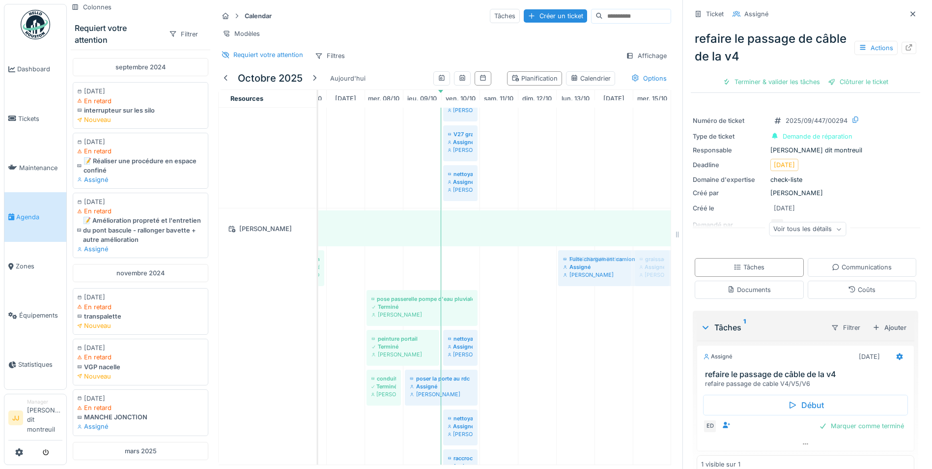
drag, startPoint x: 455, startPoint y: 278, endPoint x: 620, endPoint y: 319, distance: 170.1
click at [620, 319] on div "[MEDICAL_DATA] suspect SCP15 Terminé [PERSON_NAME] Fabrication d'une boite pour…" at bounding box center [690, 291] width 1188 height 1152
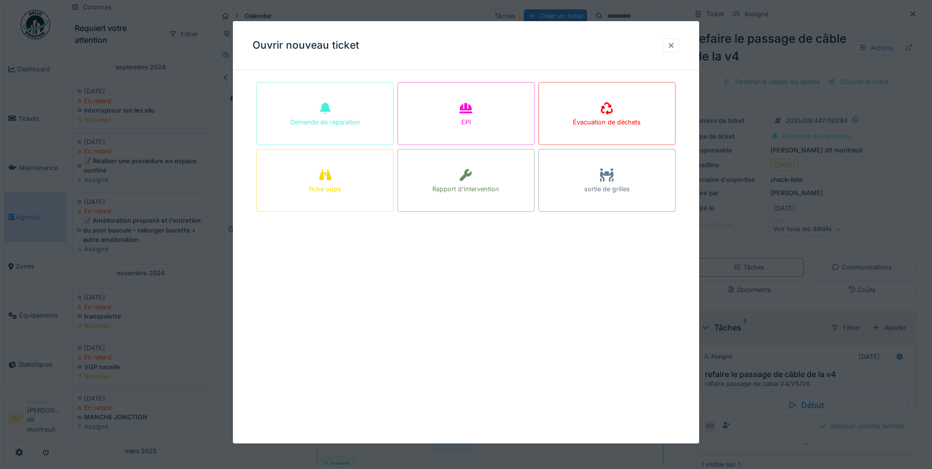
click at [669, 51] on div at bounding box center [671, 45] width 17 height 14
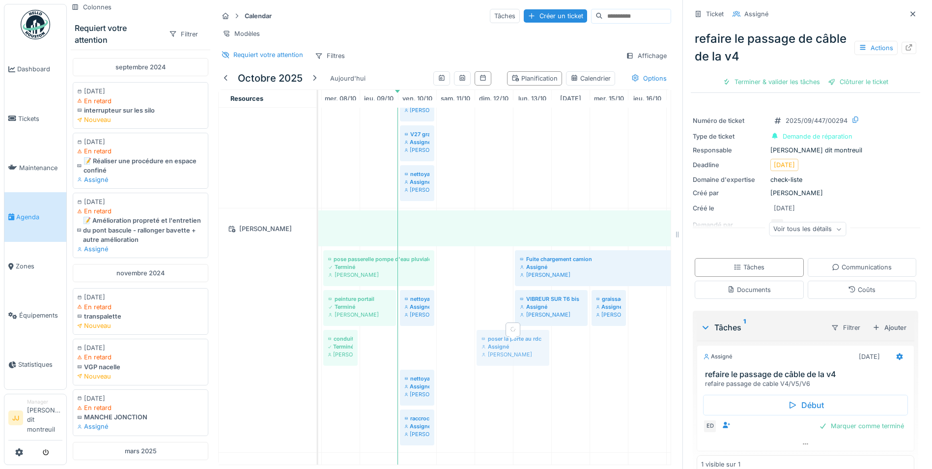
drag, startPoint x: 411, startPoint y: 350, endPoint x: 545, endPoint y: 362, distance: 135.2
click at [53, 362] on div "[MEDICAL_DATA] suspect SCP15 Terminé [PERSON_NAME] 📝 Installer des percuteurs s…" at bounding box center [53, 330] width 0 height 244
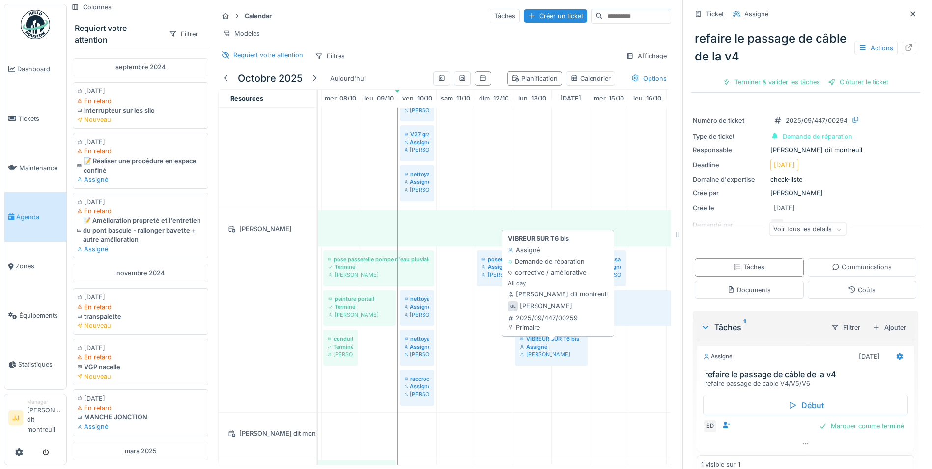
click at [545, 358] on div "[PERSON_NAME]" at bounding box center [551, 354] width 63 height 8
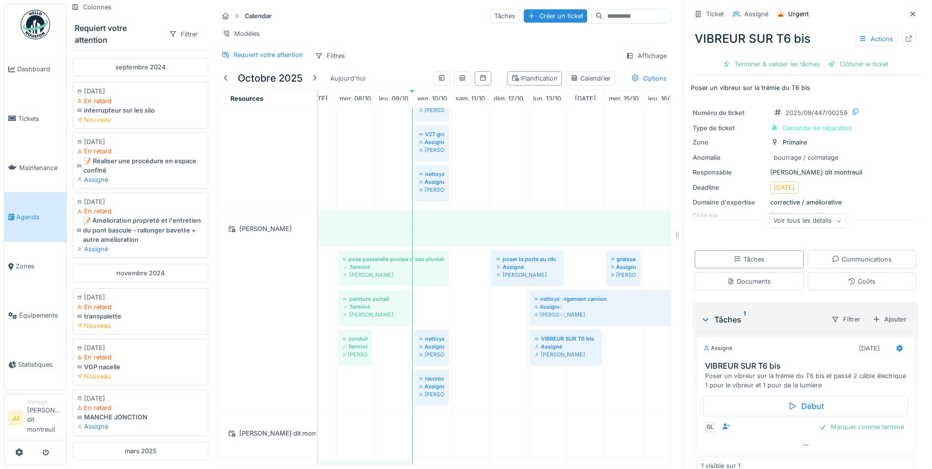
drag, startPoint x: 434, startPoint y: 317, endPoint x: 543, endPoint y: 384, distance: 127.6
click at [543, 384] on div "[MEDICAL_DATA] suspect SCP15 Terminé [PERSON_NAME] Fabrication d'une boite pour…" at bounding box center [662, 251] width 1188 height 1072
drag, startPoint x: 435, startPoint y: 353, endPoint x: 568, endPoint y: 397, distance: 140.8
click at [568, 397] on div "[MEDICAL_DATA] suspect SCP15 Terminé [PERSON_NAME] Fabrication d'une boite pour…" at bounding box center [664, 251] width 1188 height 1072
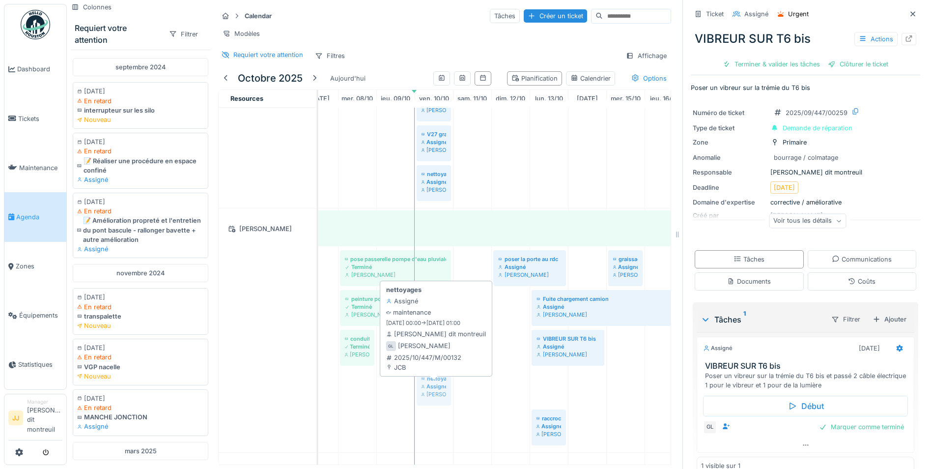
drag, startPoint x: 543, startPoint y: 405, endPoint x: 434, endPoint y: 400, distance: 109.2
click at [70, 400] on div "[MEDICAL_DATA] suspect SCP15 Terminé [PERSON_NAME] 📝 Installer des percuteurs s…" at bounding box center [70, 330] width 0 height 244
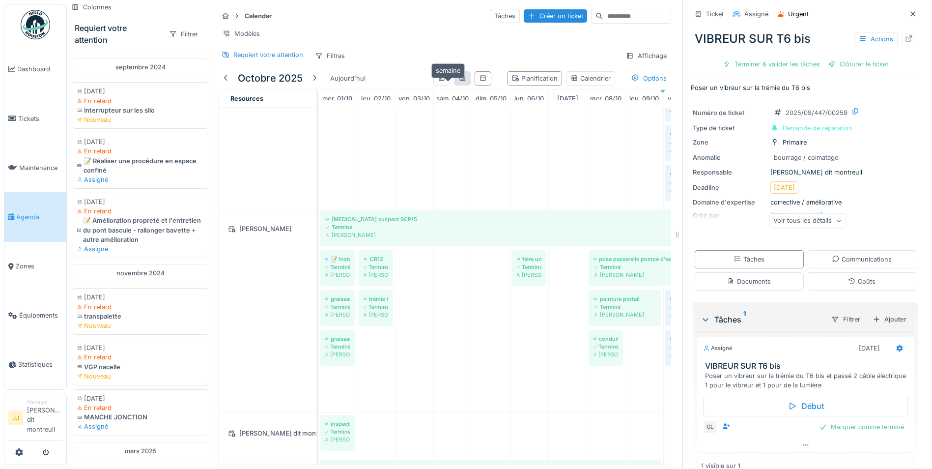
click at [458, 81] on icon at bounding box center [462, 78] width 8 height 6
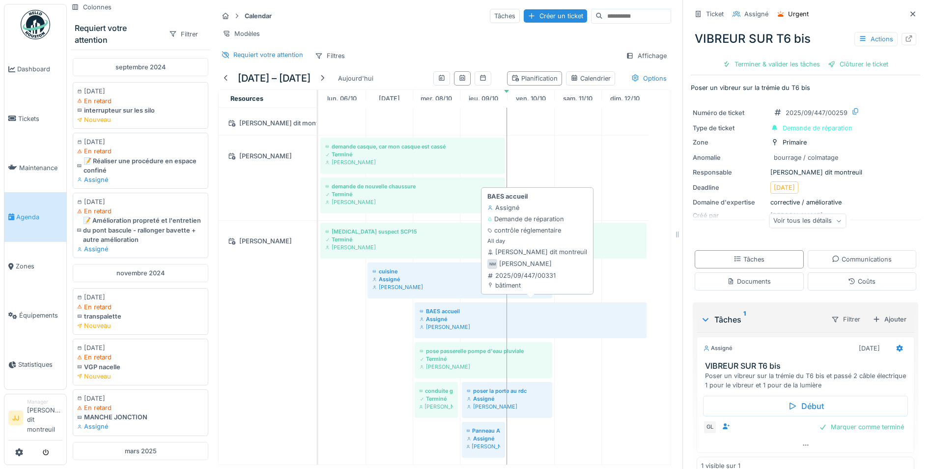
click at [464, 315] on div "Assigné" at bounding box center [531, 319] width 222 height 8
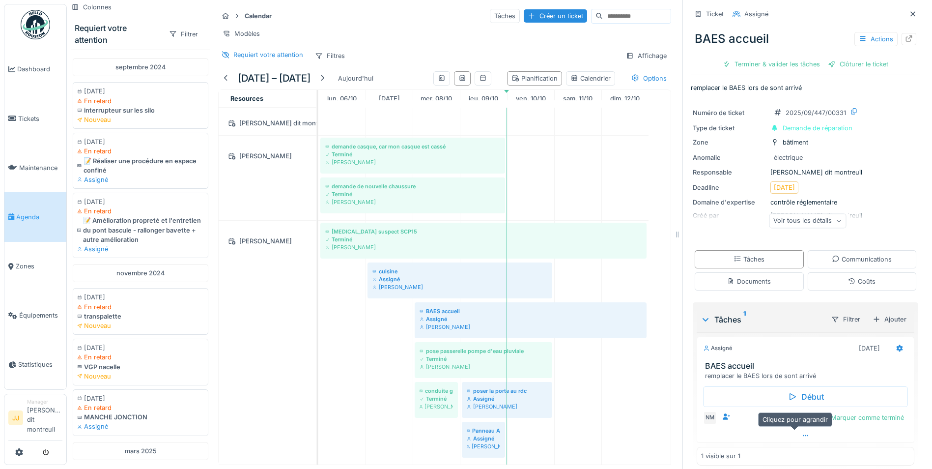
click at [802, 435] on icon at bounding box center [806, 435] width 8 height 6
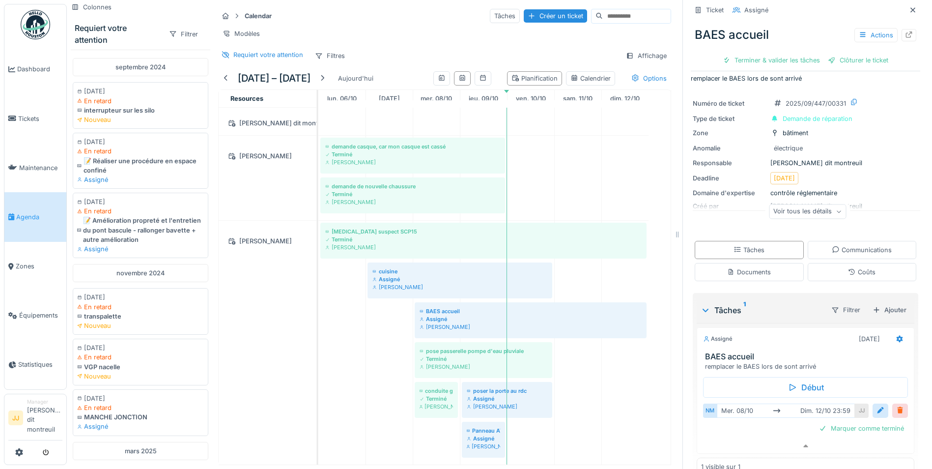
click at [896, 406] on div at bounding box center [900, 410] width 8 height 9
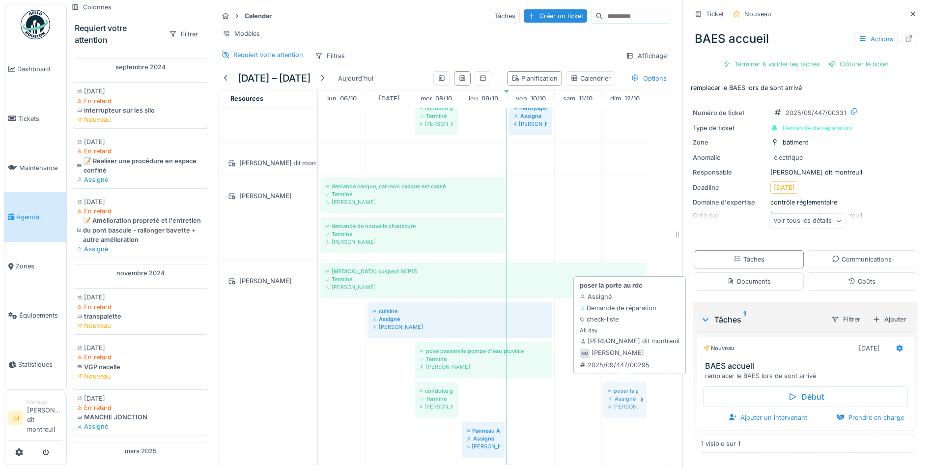
drag, startPoint x: 492, startPoint y: 388, endPoint x: 632, endPoint y: 387, distance: 140.5
click at [318, 387] on div "[MEDICAL_DATA] suspect SCP15 Terminé [PERSON_NAME] cuisine Assigné [PERSON_NAME…" at bounding box center [318, 362] width 0 height 204
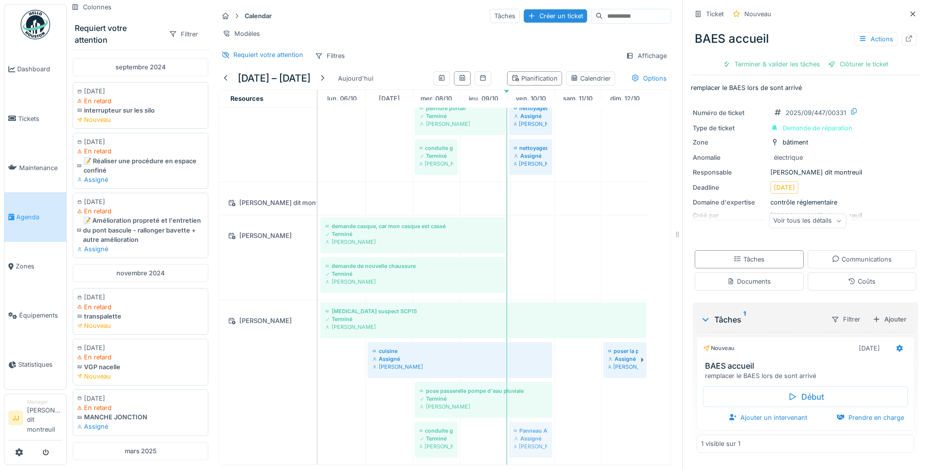
drag, startPoint x: 482, startPoint y: 430, endPoint x: 507, endPoint y: 416, distance: 28.2
click at [318, 416] on div "[MEDICAL_DATA] suspect SCP15 Terminé [PERSON_NAME] cuisine Assigné [PERSON_NAME…" at bounding box center [318, 382] width 0 height 164
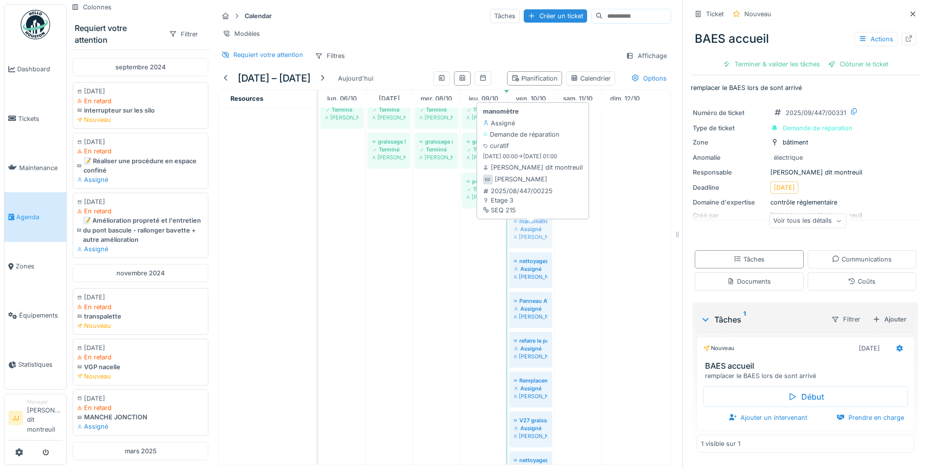
drag, startPoint x: 534, startPoint y: 243, endPoint x: 534, endPoint y: 255, distance: 12.3
click at [318, 240] on div "[MEDICAL_DATA] suspect SCP15 Terminé [PERSON_NAME] graissage scp15 Terminé [PER…" at bounding box center [318, 272] width 0 height 443
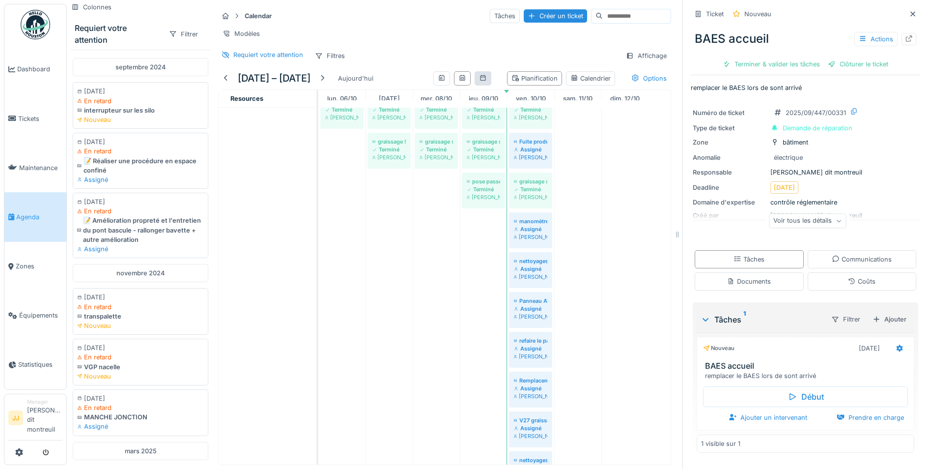
click at [479, 81] on icon at bounding box center [483, 78] width 8 height 6
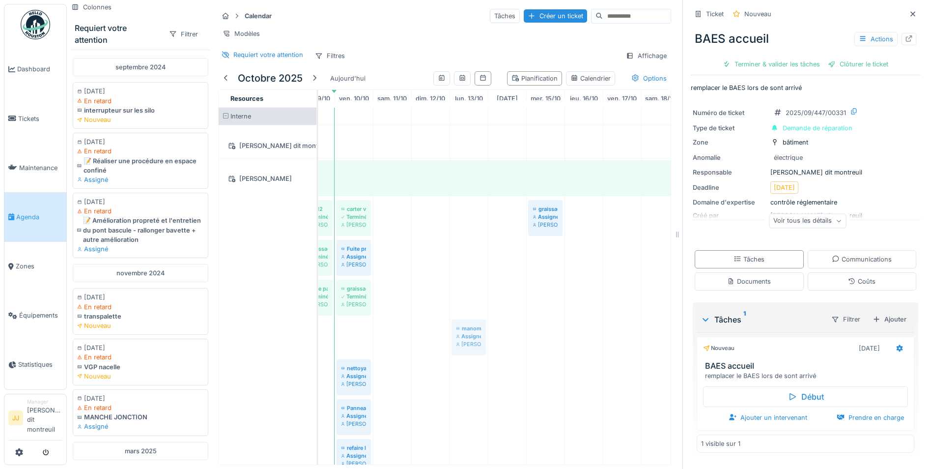
drag, startPoint x: 355, startPoint y: 341, endPoint x: 463, endPoint y: 244, distance: 145.0
